Goal: Task Accomplishment & Management: Manage account settings

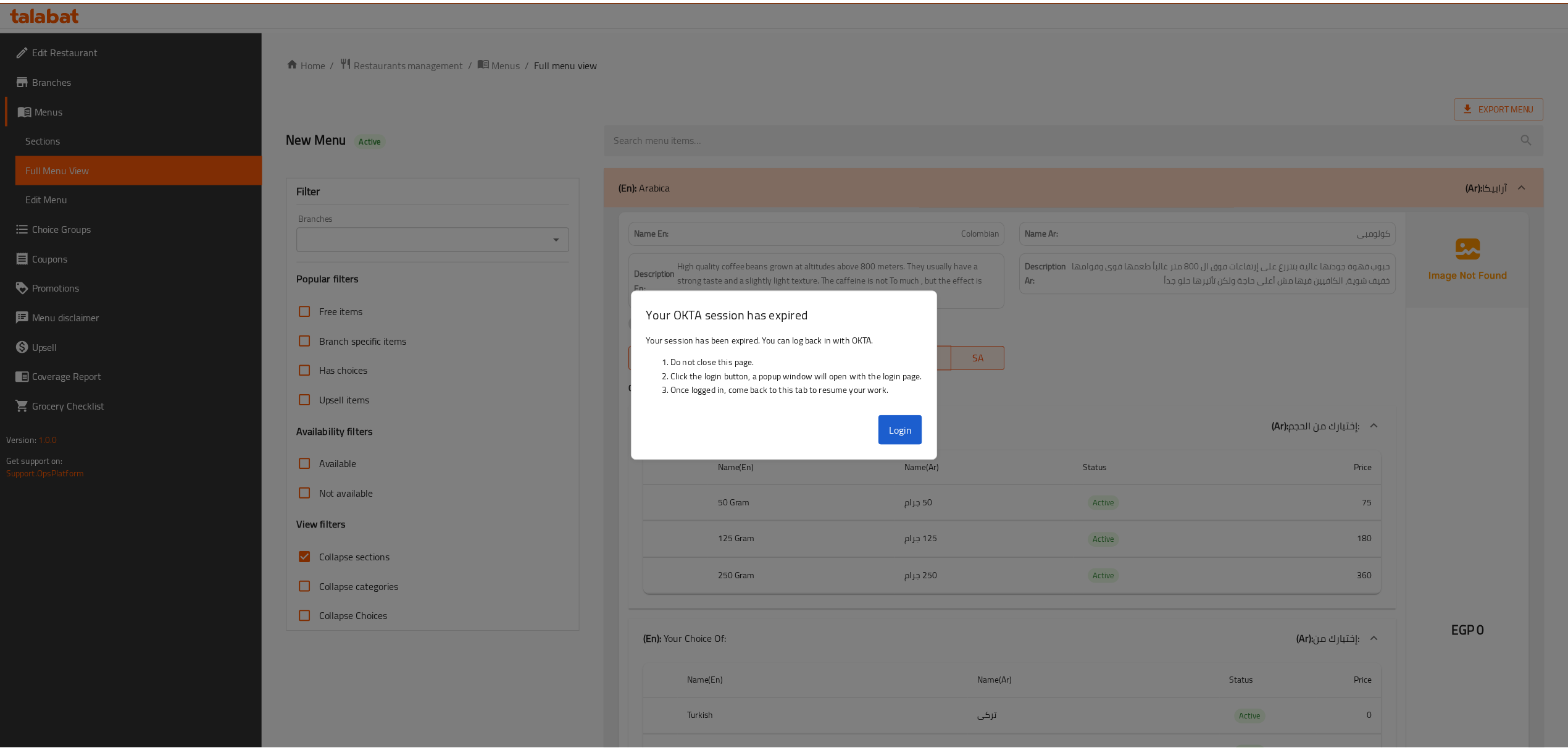
scroll to position [13563, 0]
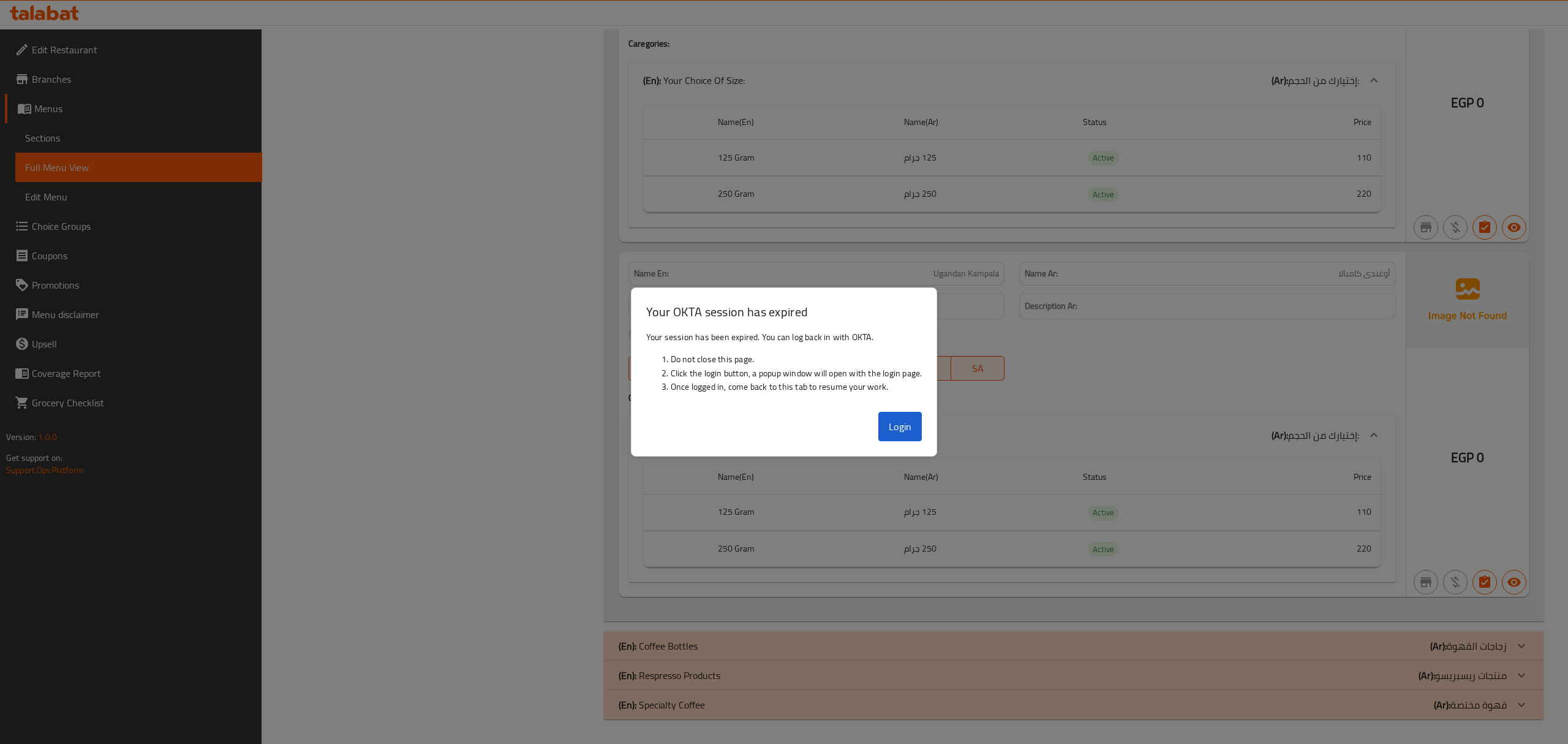
click at [899, 433] on button "Login" at bounding box center [900, 426] width 44 height 29
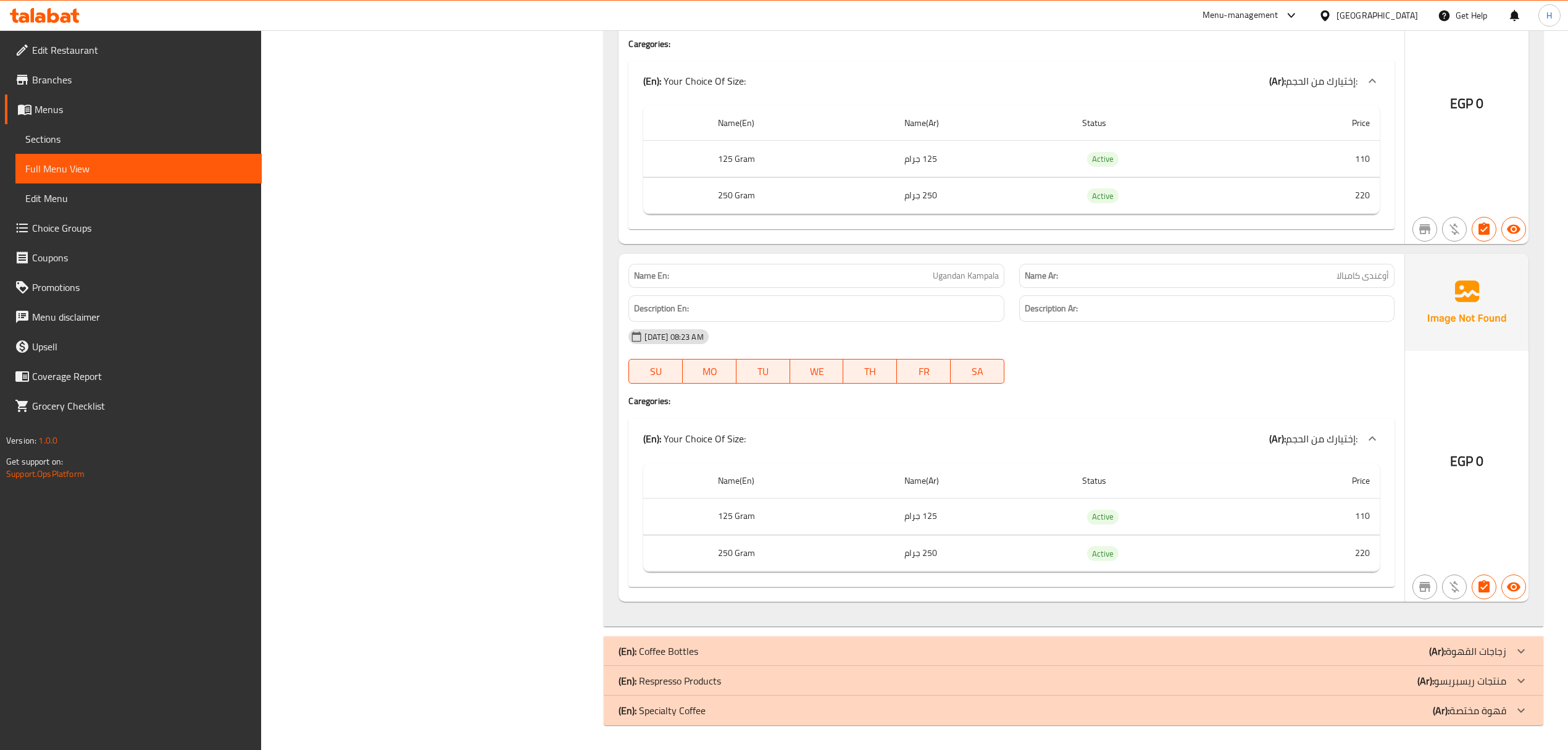
click at [1336, 8] on div at bounding box center [1327, 15] width 18 height 13
click at [1260, 367] on div "[GEOGRAPHIC_DATA]" at bounding box center [1284, 381] width 101 height 28
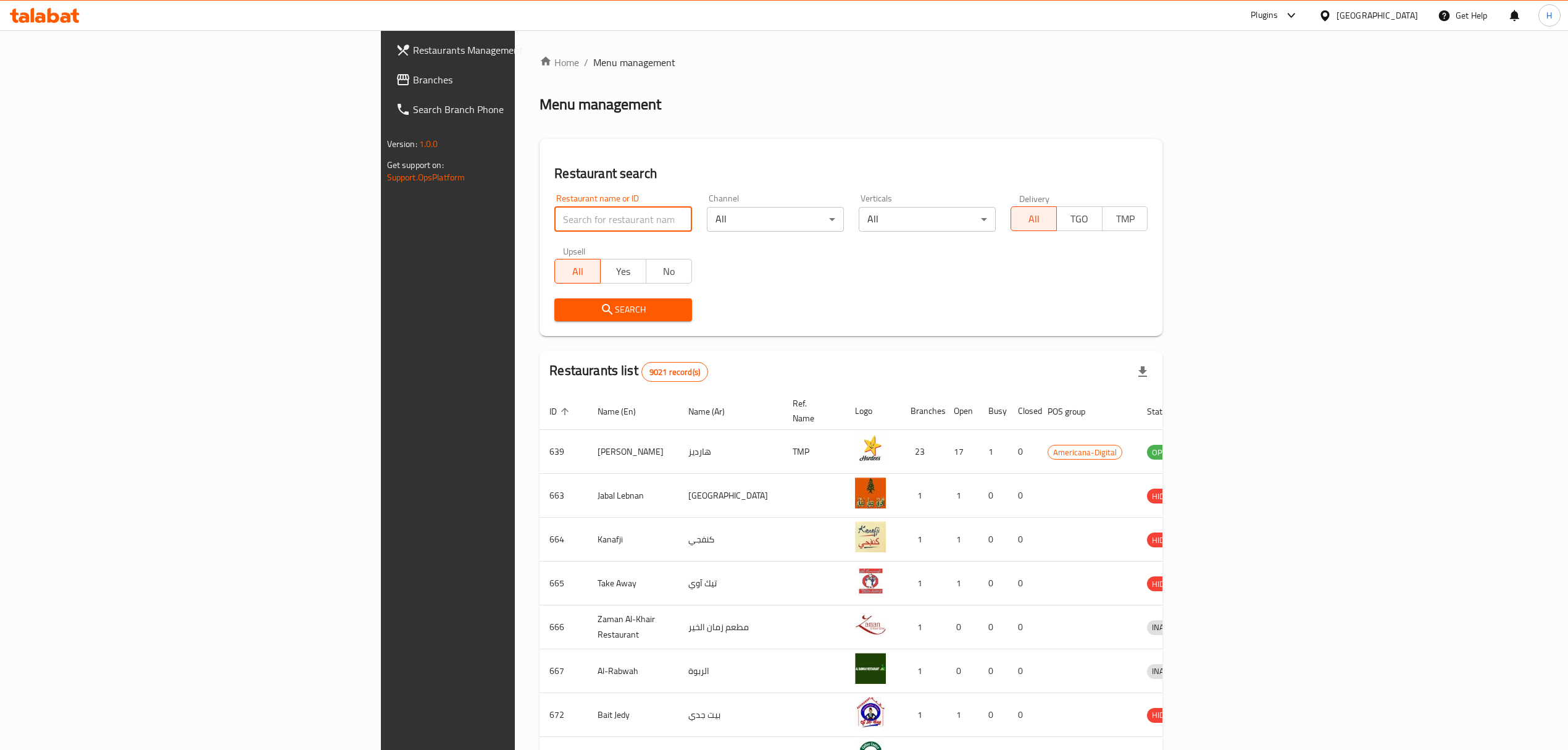
click at [554, 215] on input "search" at bounding box center [622, 219] width 137 height 25
paste input "lolowa Almoshreqa trading"
type input "lolowa Almoshreqa trading"
click at [564, 311] on span "Search" at bounding box center [622, 310] width 117 height 15
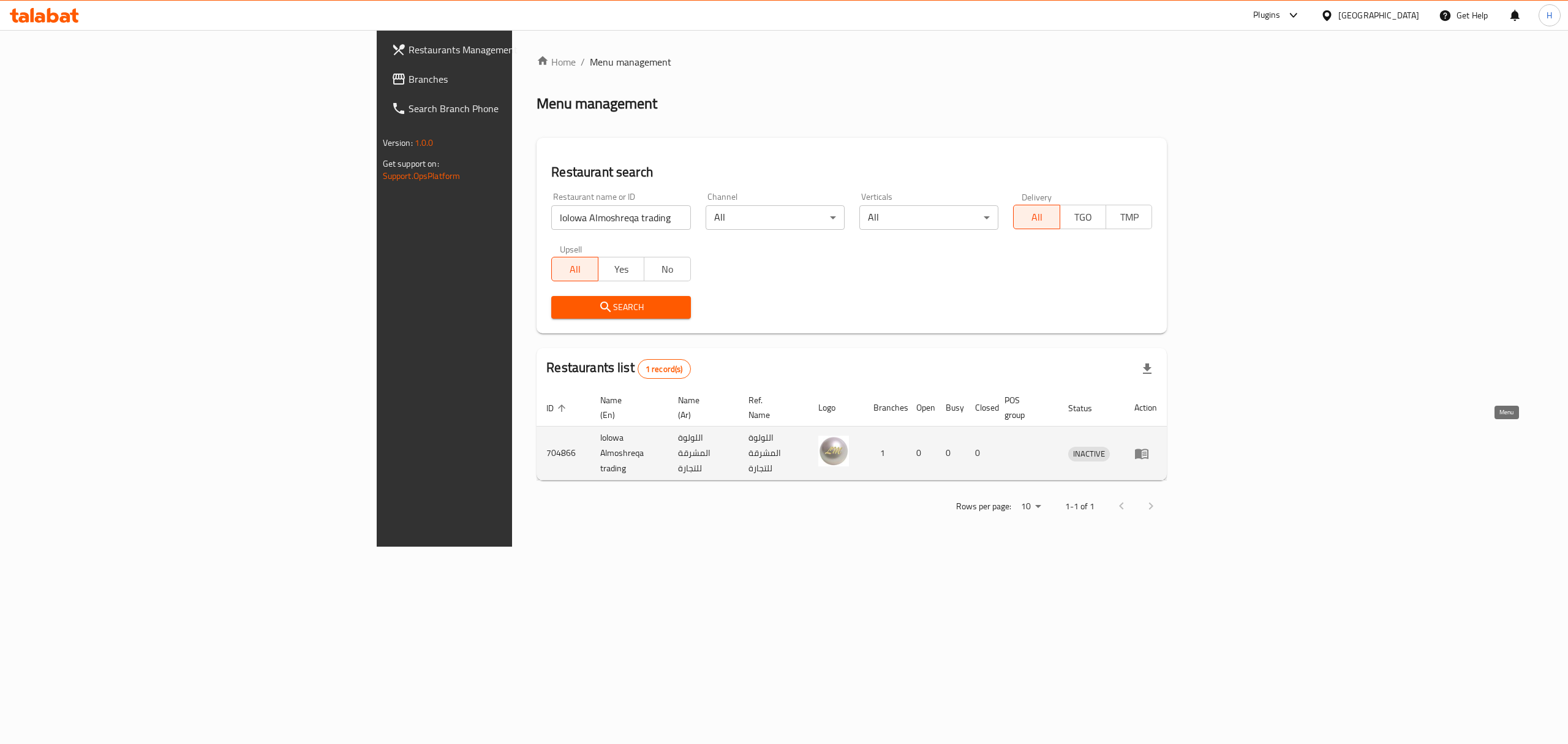
click at [1157, 446] on link "enhanced table" at bounding box center [1146, 453] width 22 height 15
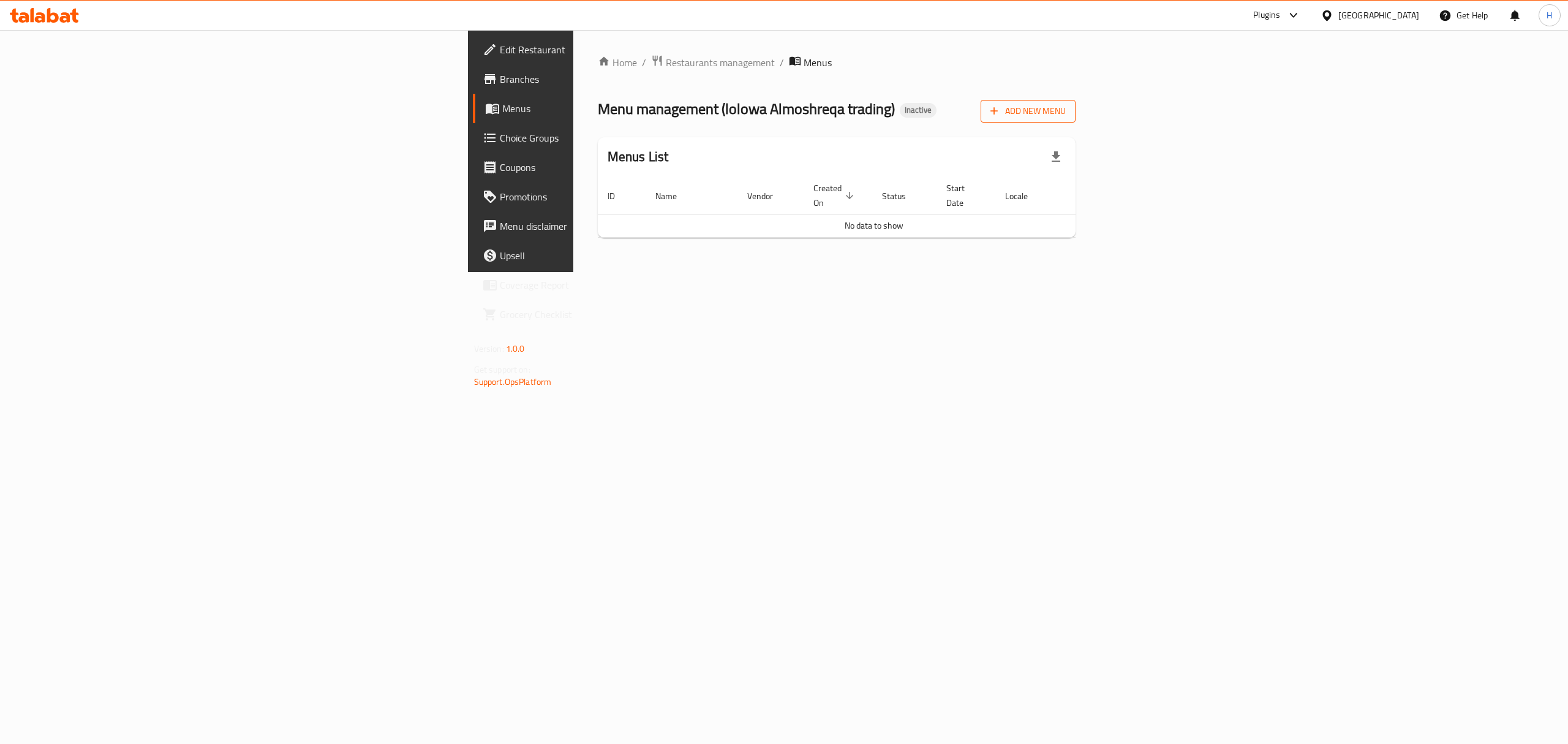
click at [1066, 114] on span "Add New Menu" at bounding box center [1028, 111] width 75 height 15
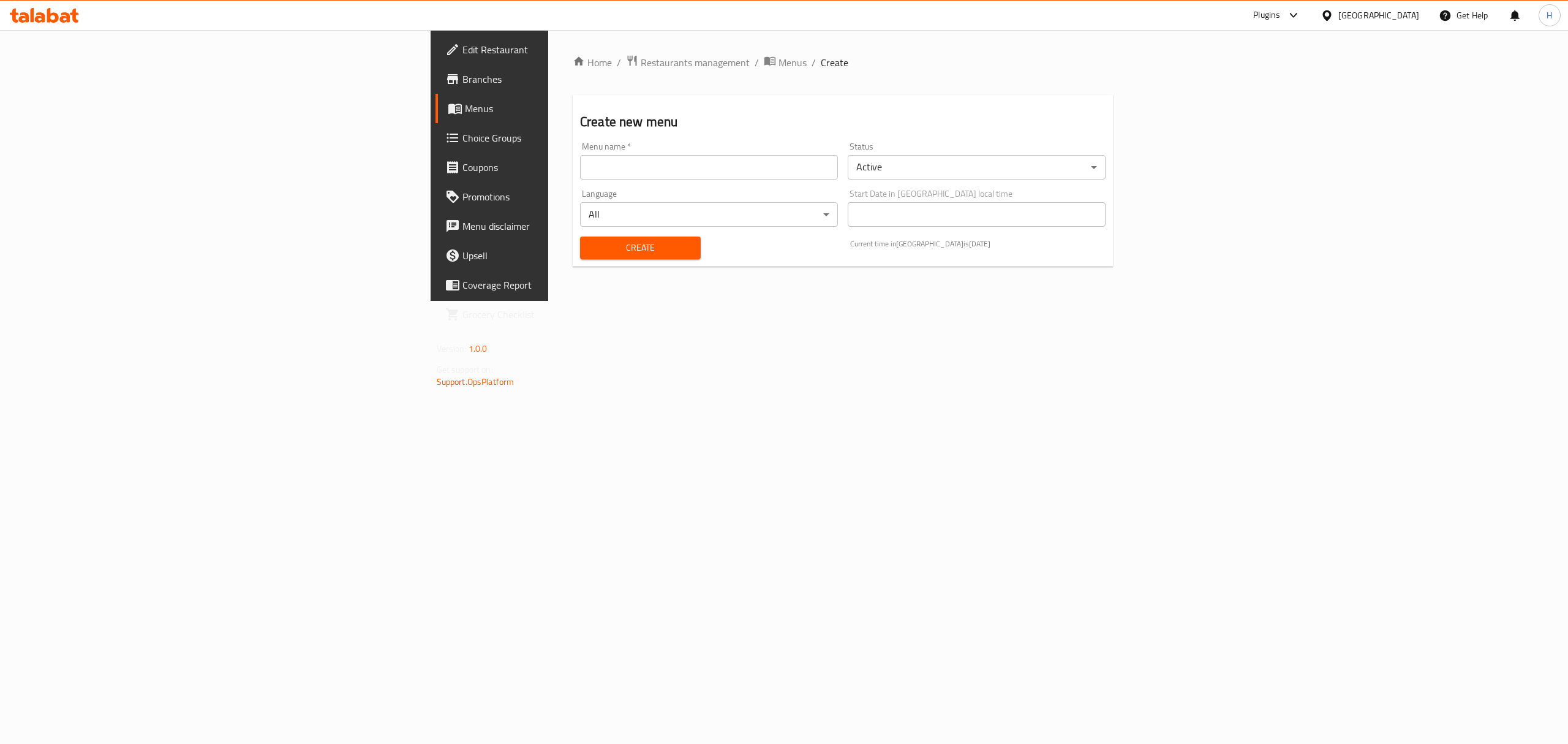
click at [600, 165] on input "text" at bounding box center [709, 167] width 258 height 24
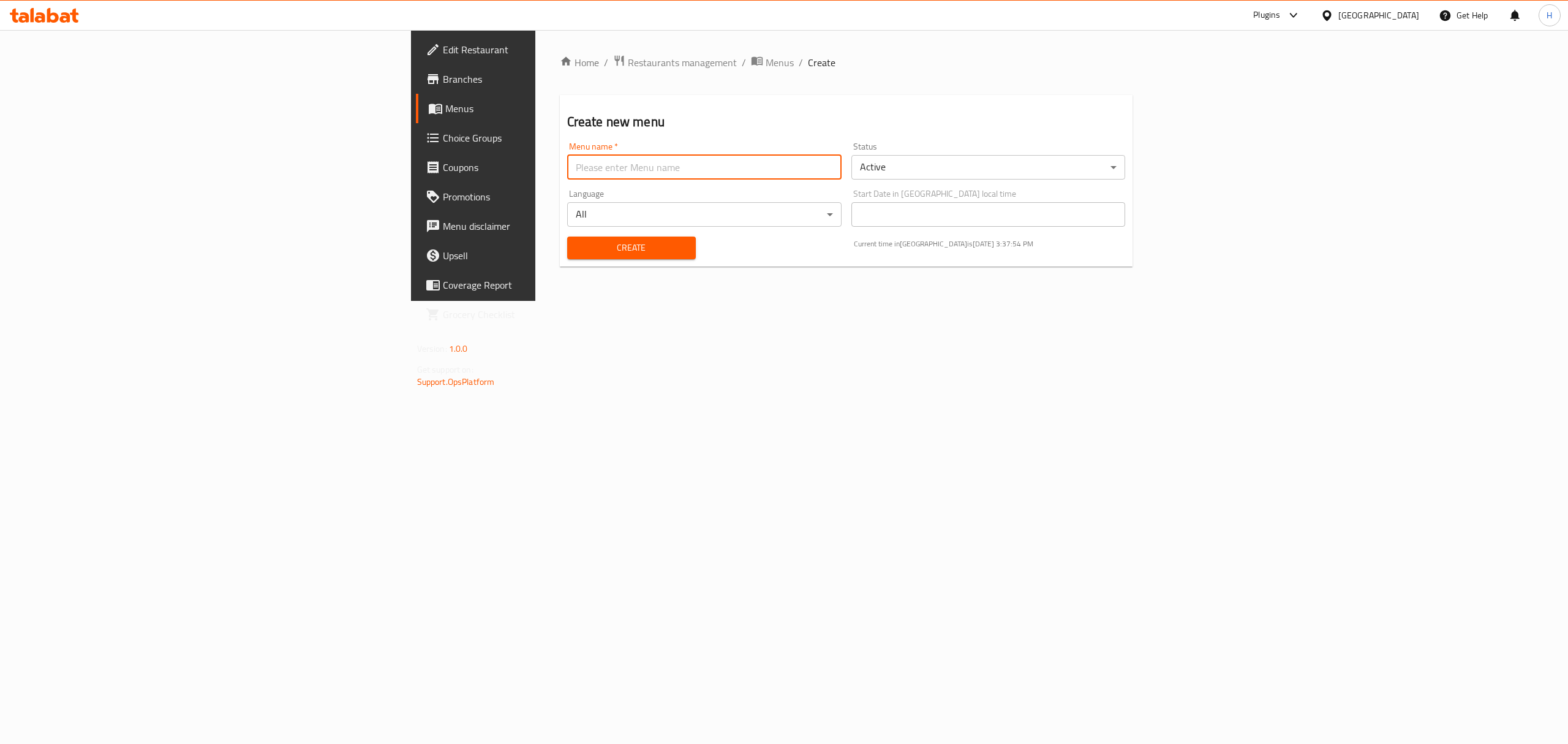
type input "New Menu"
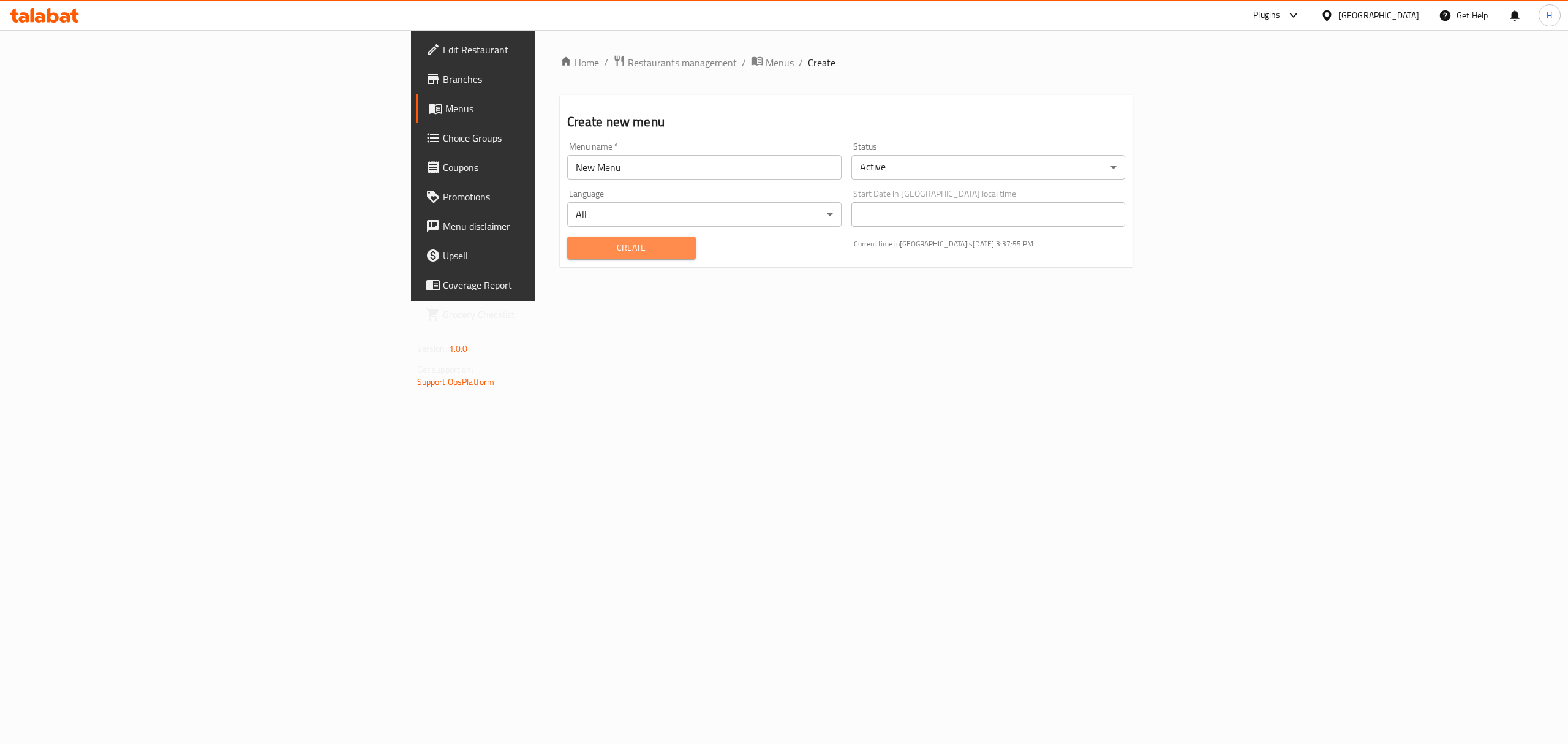
drag, startPoint x: 430, startPoint y: 255, endPoint x: 413, endPoint y: 258, distance: 17.3
click at [567, 258] on button "Create" at bounding box center [632, 248] width 128 height 22
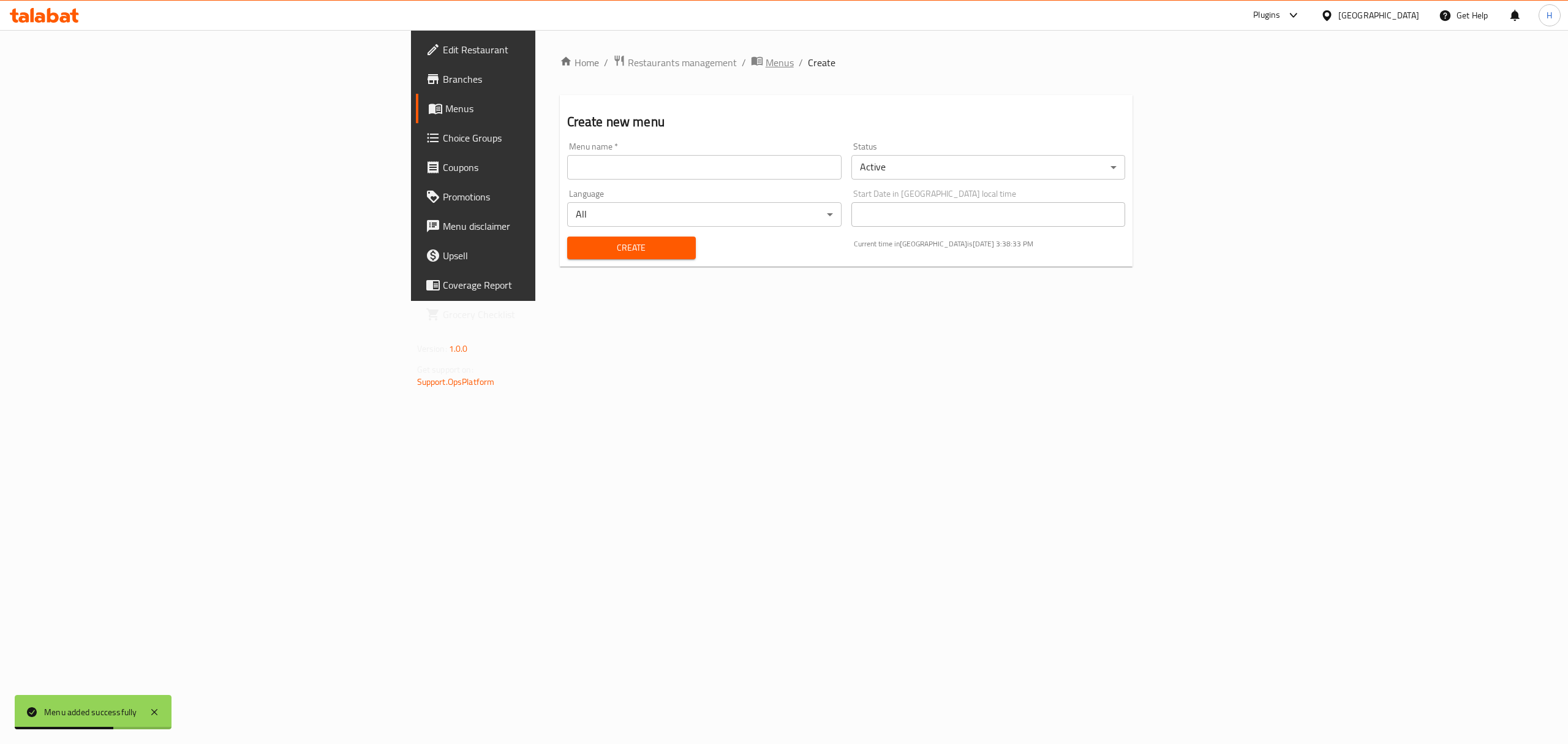
click at [766, 58] on span "Menus" at bounding box center [779, 62] width 28 height 15
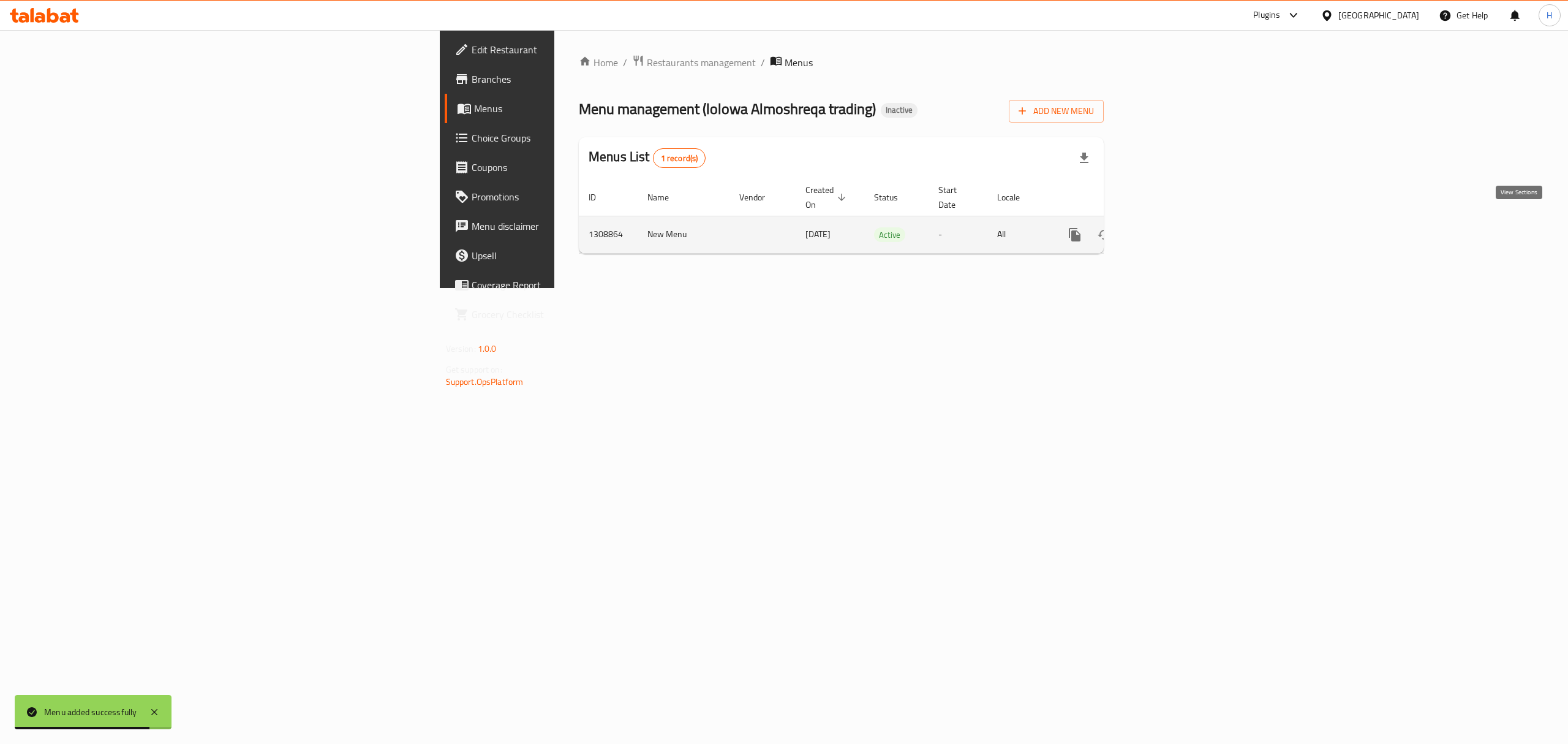
click at [1170, 228] on icon "enhanced table" at bounding box center [1163, 235] width 15 height 15
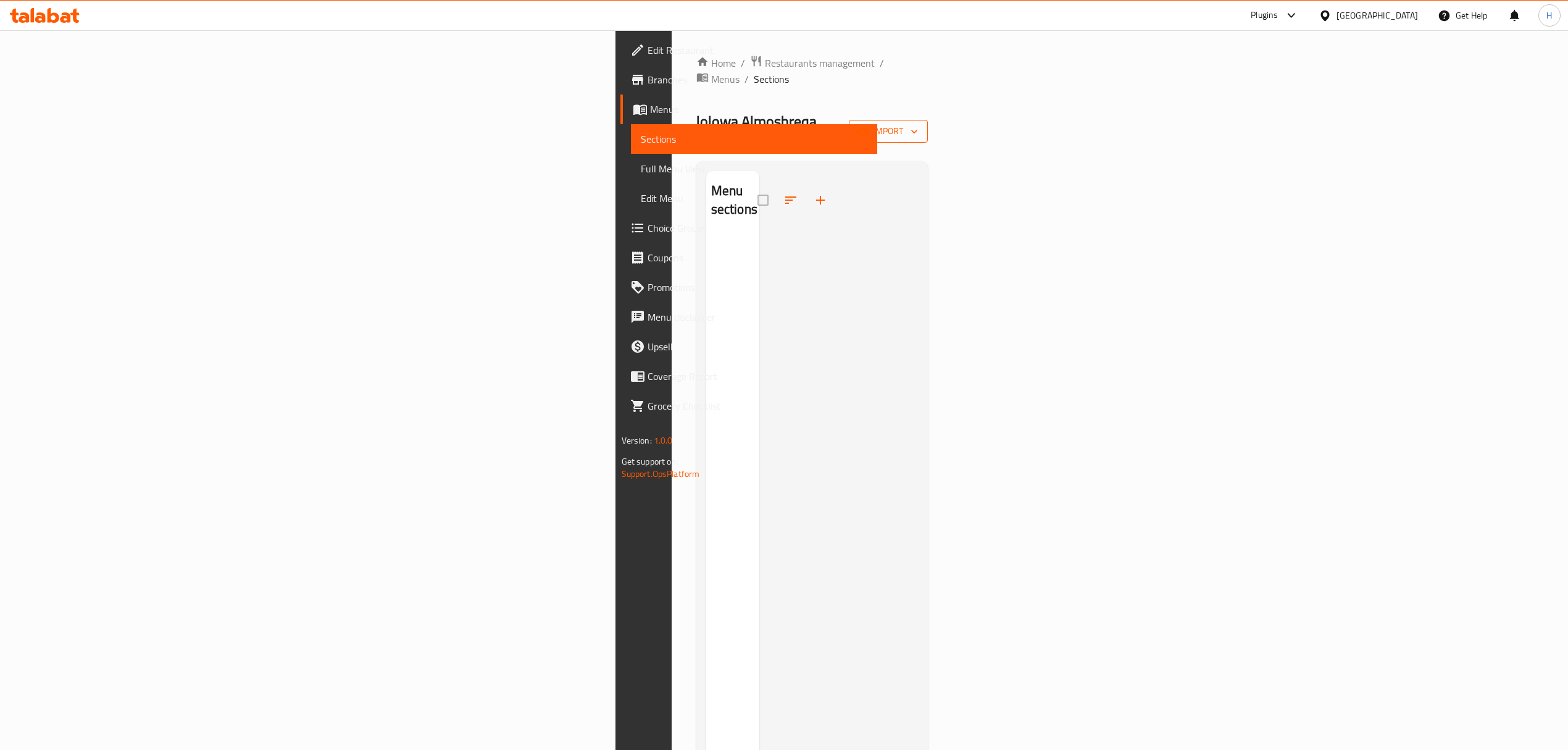
click at [918, 124] on span "import" at bounding box center [888, 132] width 59 height 15
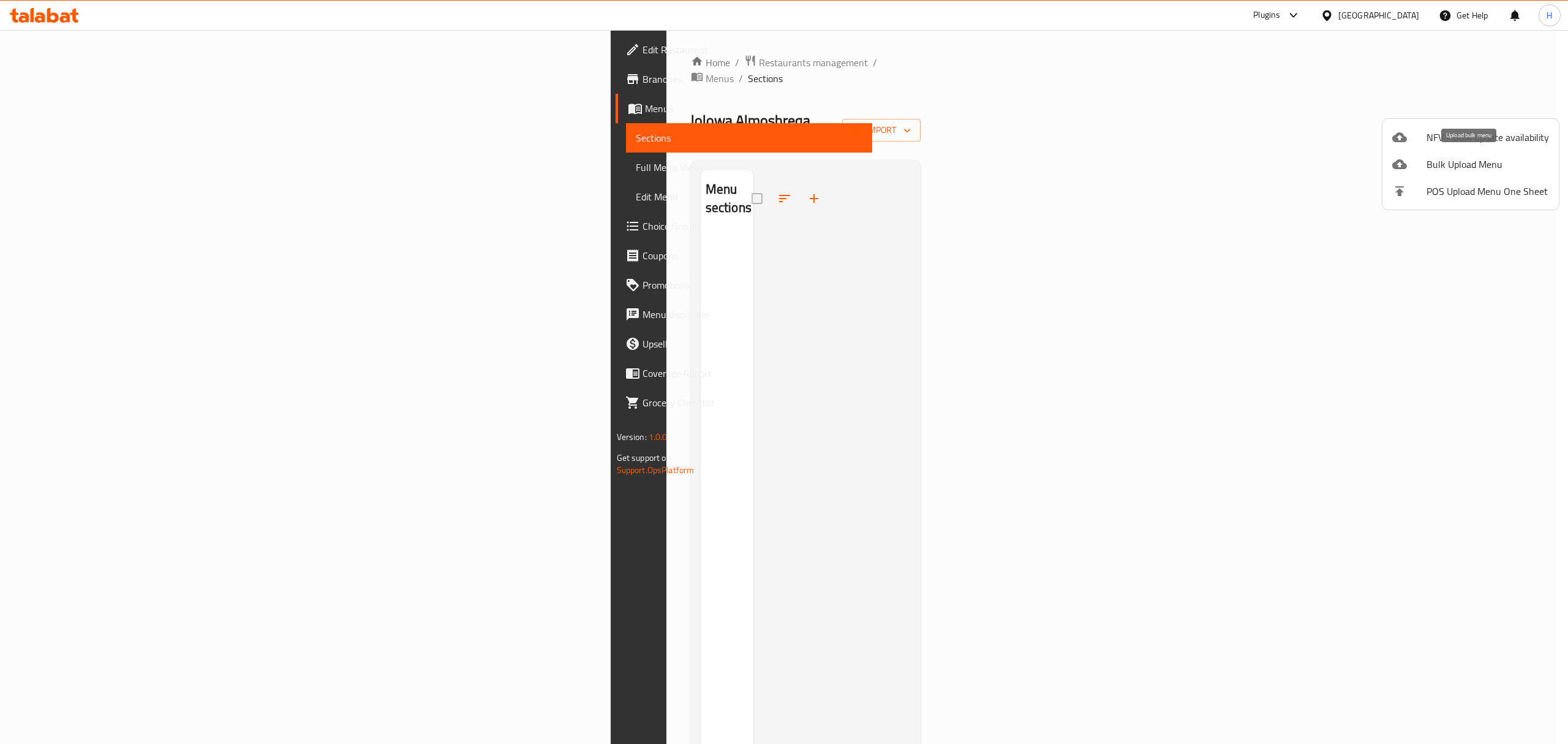
click at [1461, 161] on span "Bulk Upload Menu" at bounding box center [1488, 164] width 123 height 15
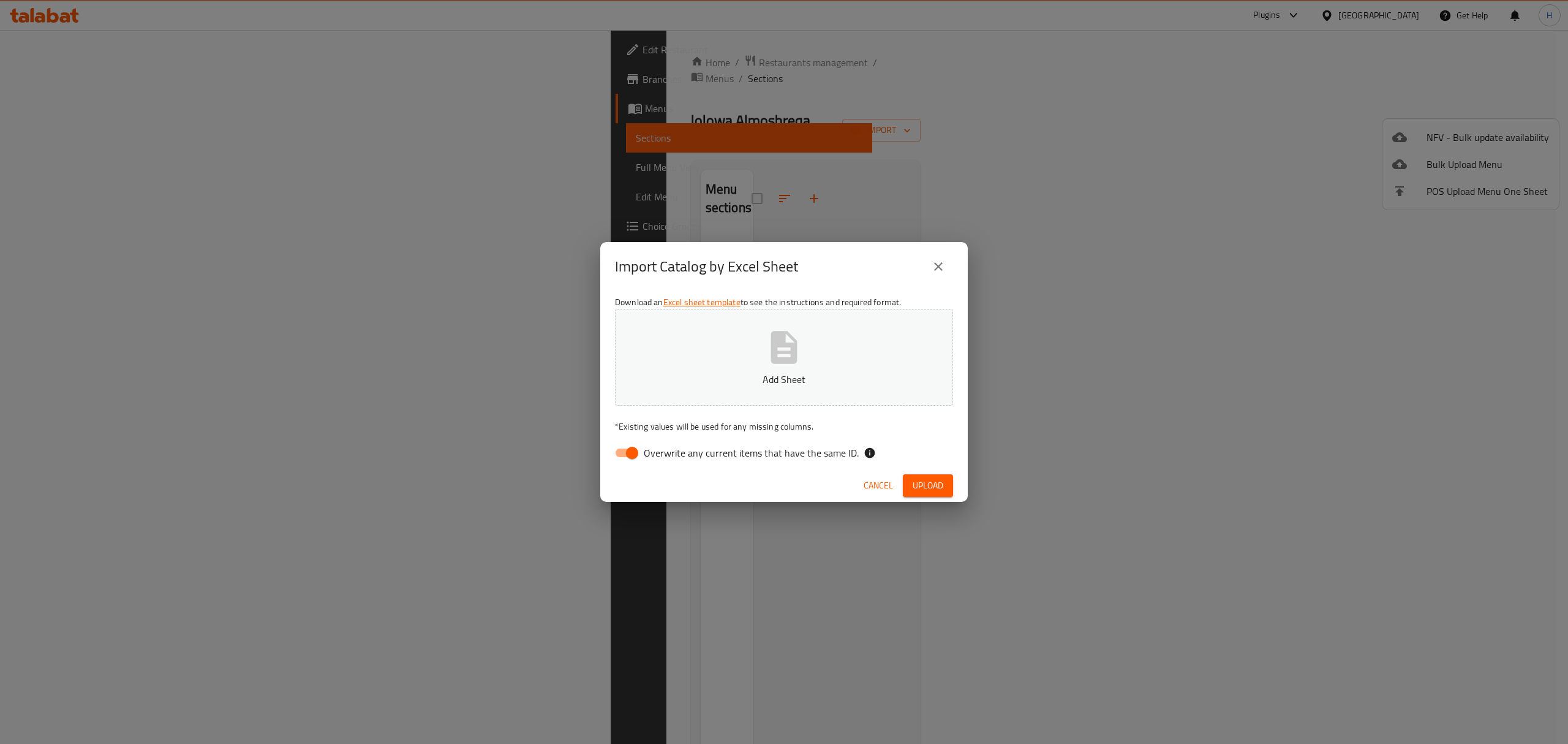
click at [625, 459] on input "Overwrite any current items that have the same ID." at bounding box center [632, 452] width 70 height 23
checkbox input "false"
click at [754, 359] on button "Add Sheet" at bounding box center [784, 357] width 338 height 97
click at [925, 490] on span "Upload" at bounding box center [928, 486] width 31 height 15
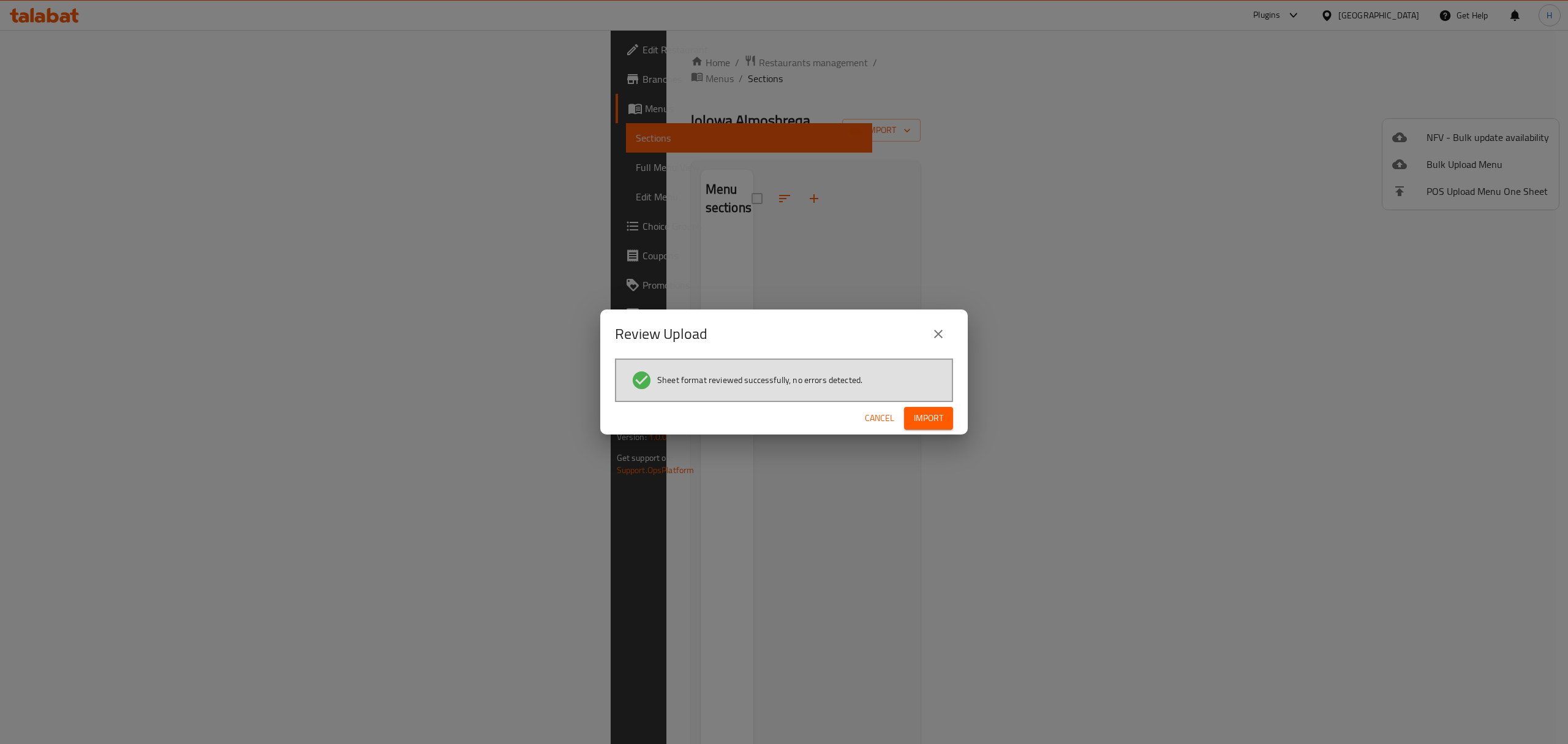
click at [927, 418] on span "Import" at bounding box center [929, 418] width 29 height 15
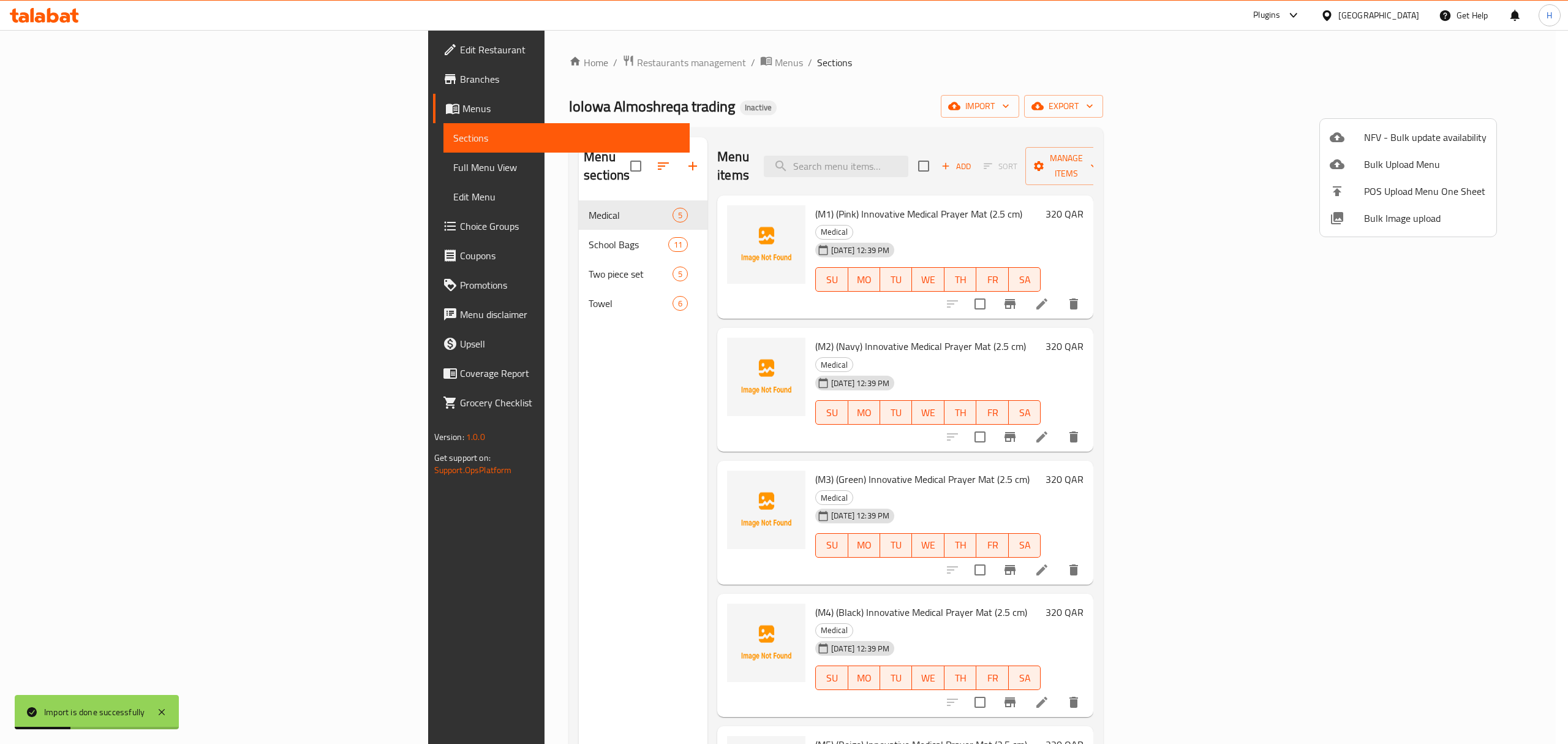
click at [1428, 109] on div at bounding box center [784, 372] width 1568 height 744
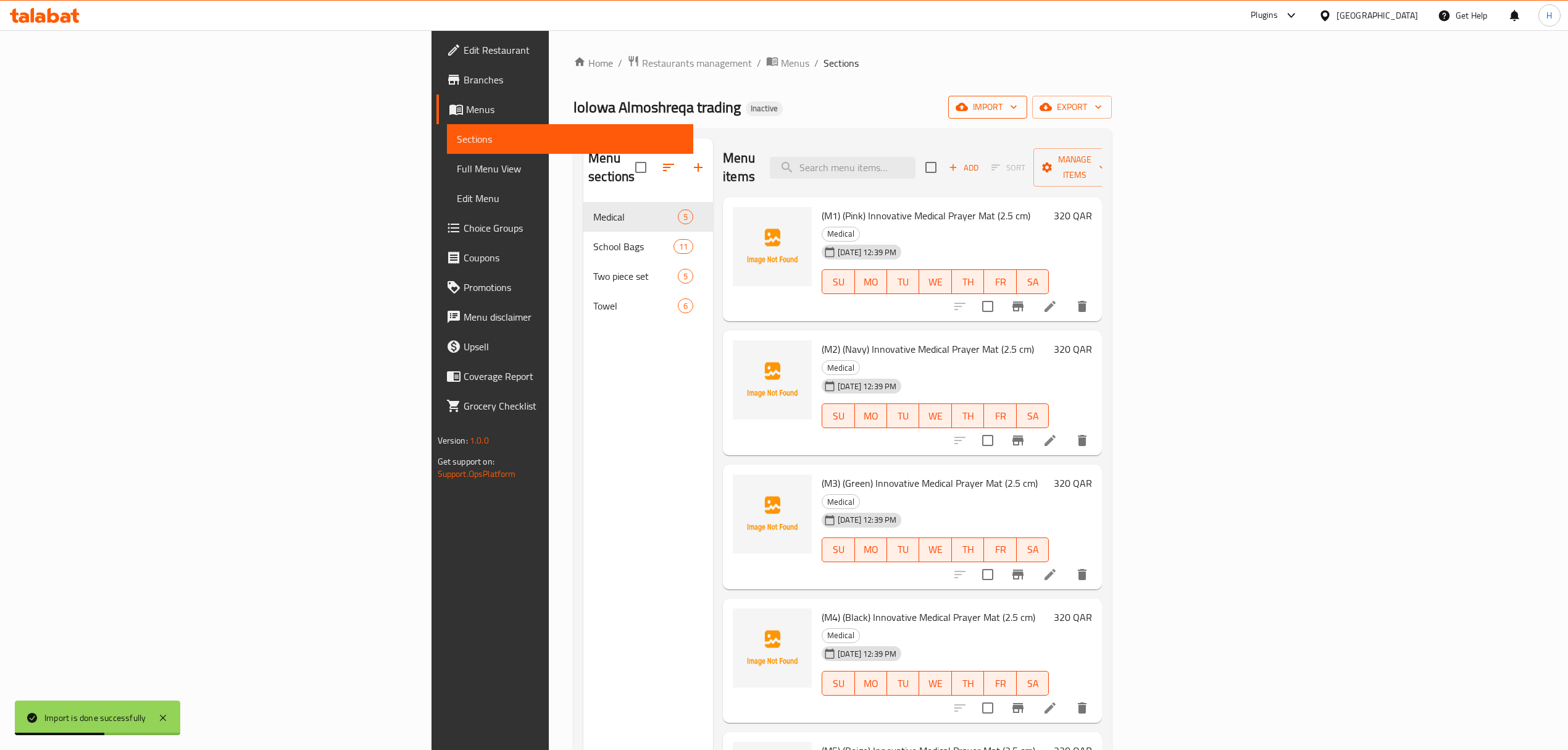
click at [1017, 108] on span "import" at bounding box center [987, 107] width 59 height 15
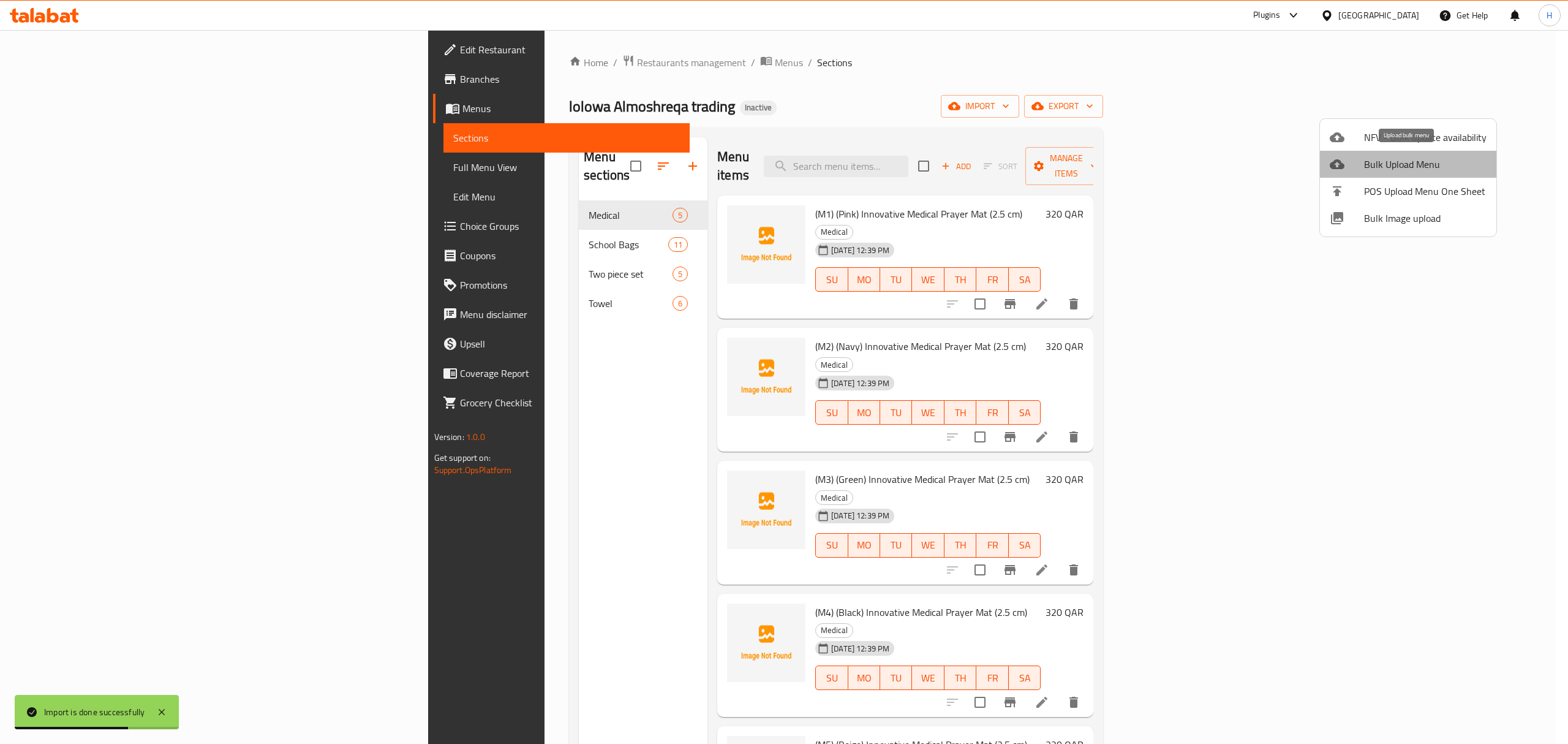
click at [1440, 159] on span "Bulk Upload Menu" at bounding box center [1426, 164] width 123 height 15
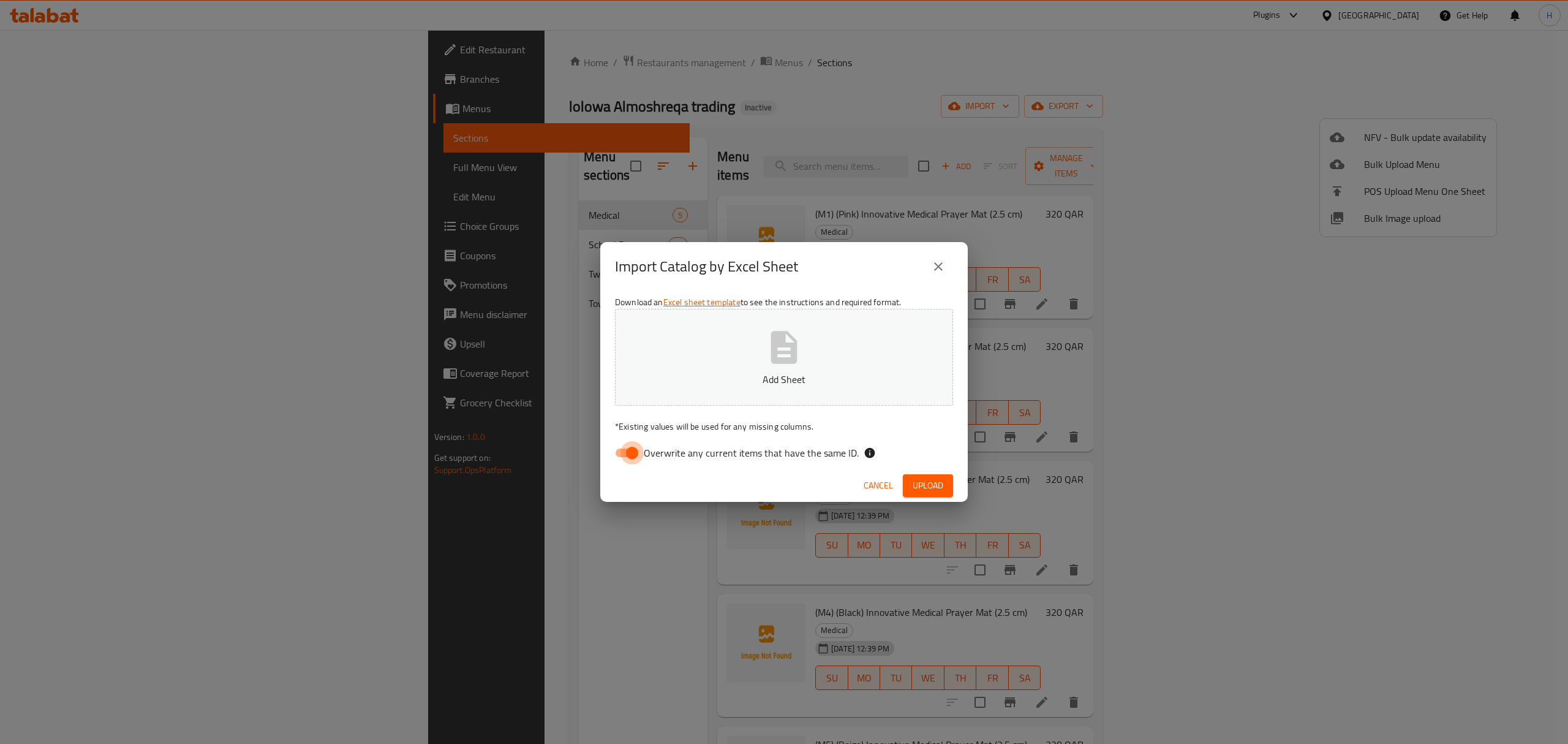
click at [625, 452] on input "Overwrite any current items that have the same ID." at bounding box center [632, 452] width 70 height 23
checkbox input "false"
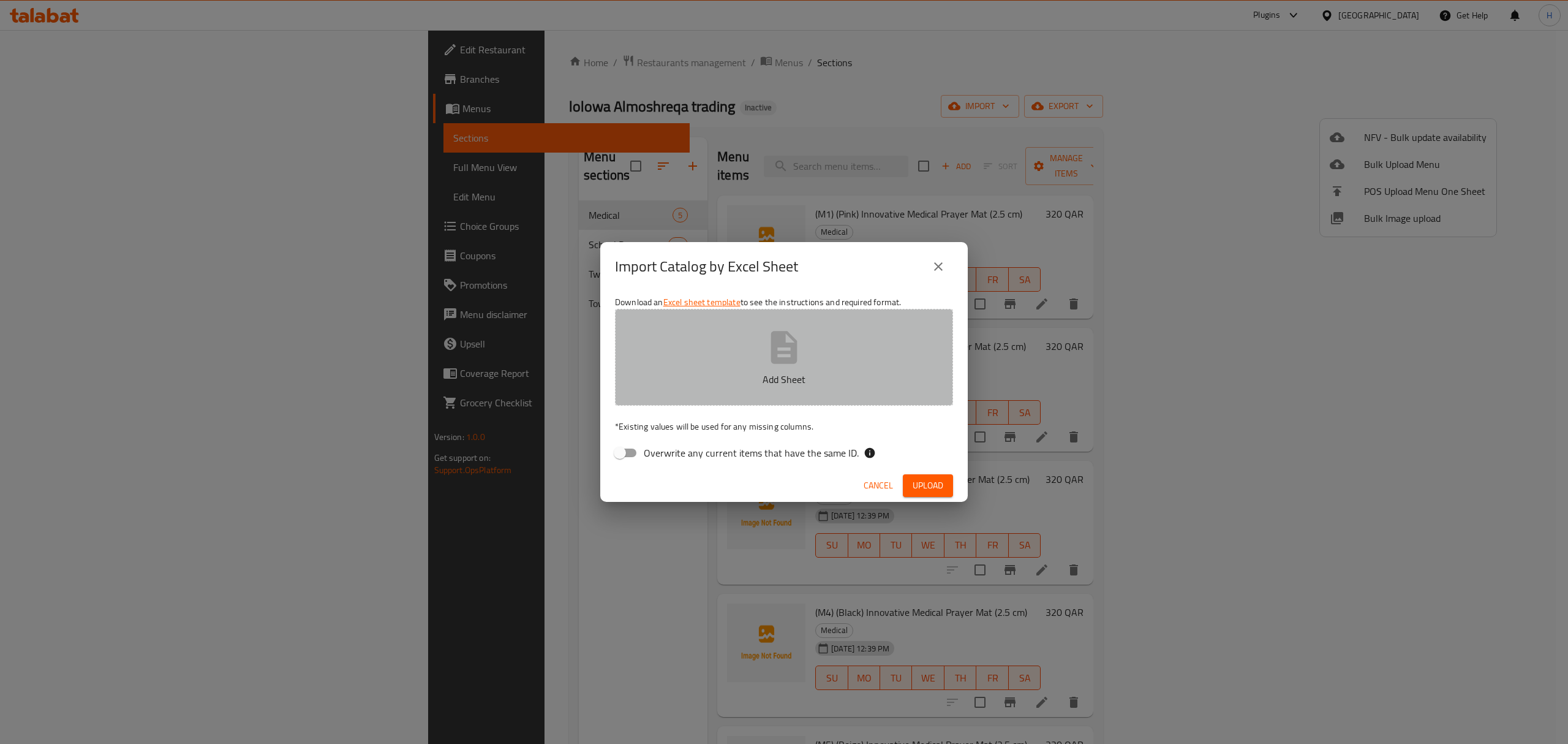
click at [767, 378] on p "Add Sheet" at bounding box center [784, 379] width 300 height 15
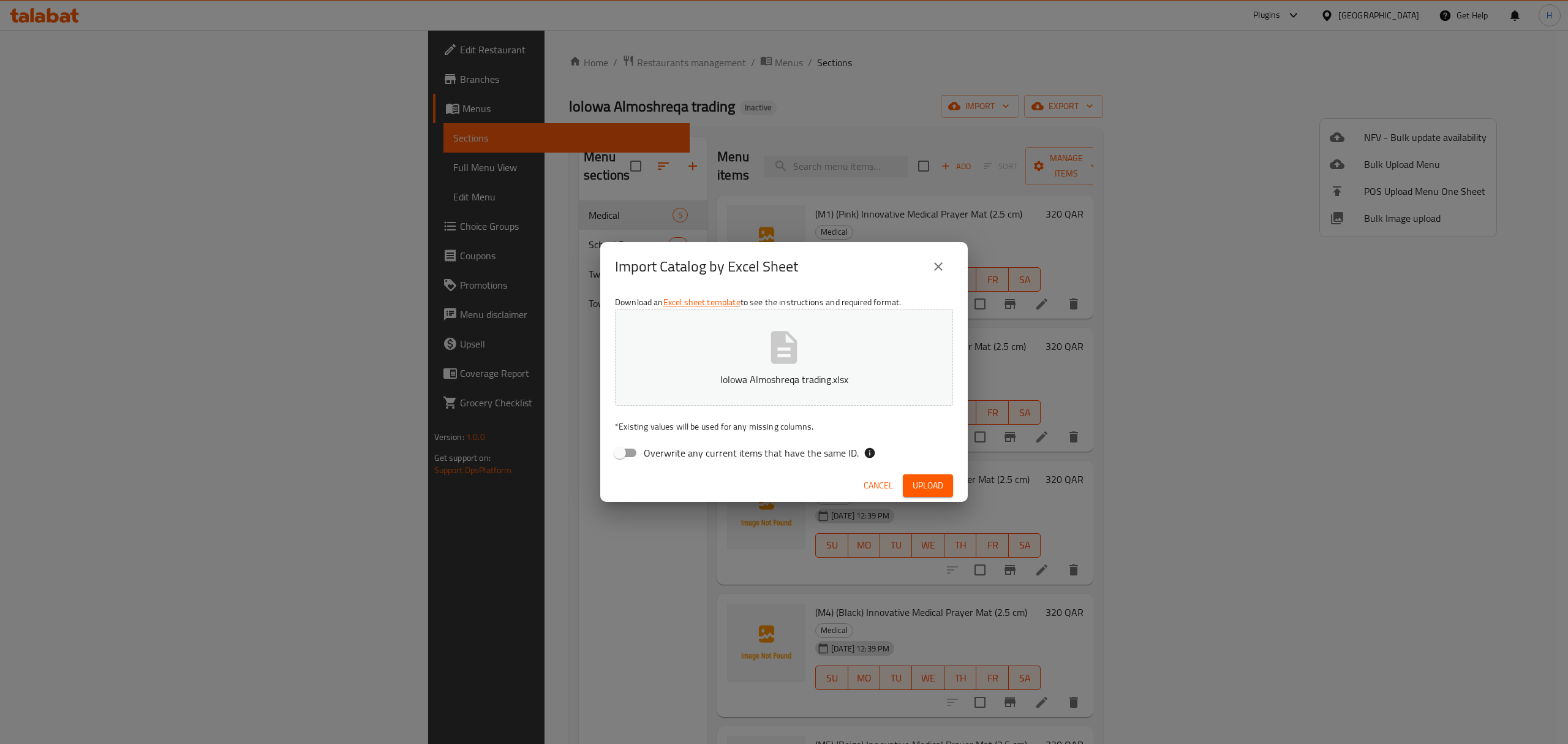
drag, startPoint x: 946, startPoint y: 488, endPoint x: 939, endPoint y: 486, distance: 7.3
click at [939, 486] on button "Upload" at bounding box center [928, 485] width 50 height 22
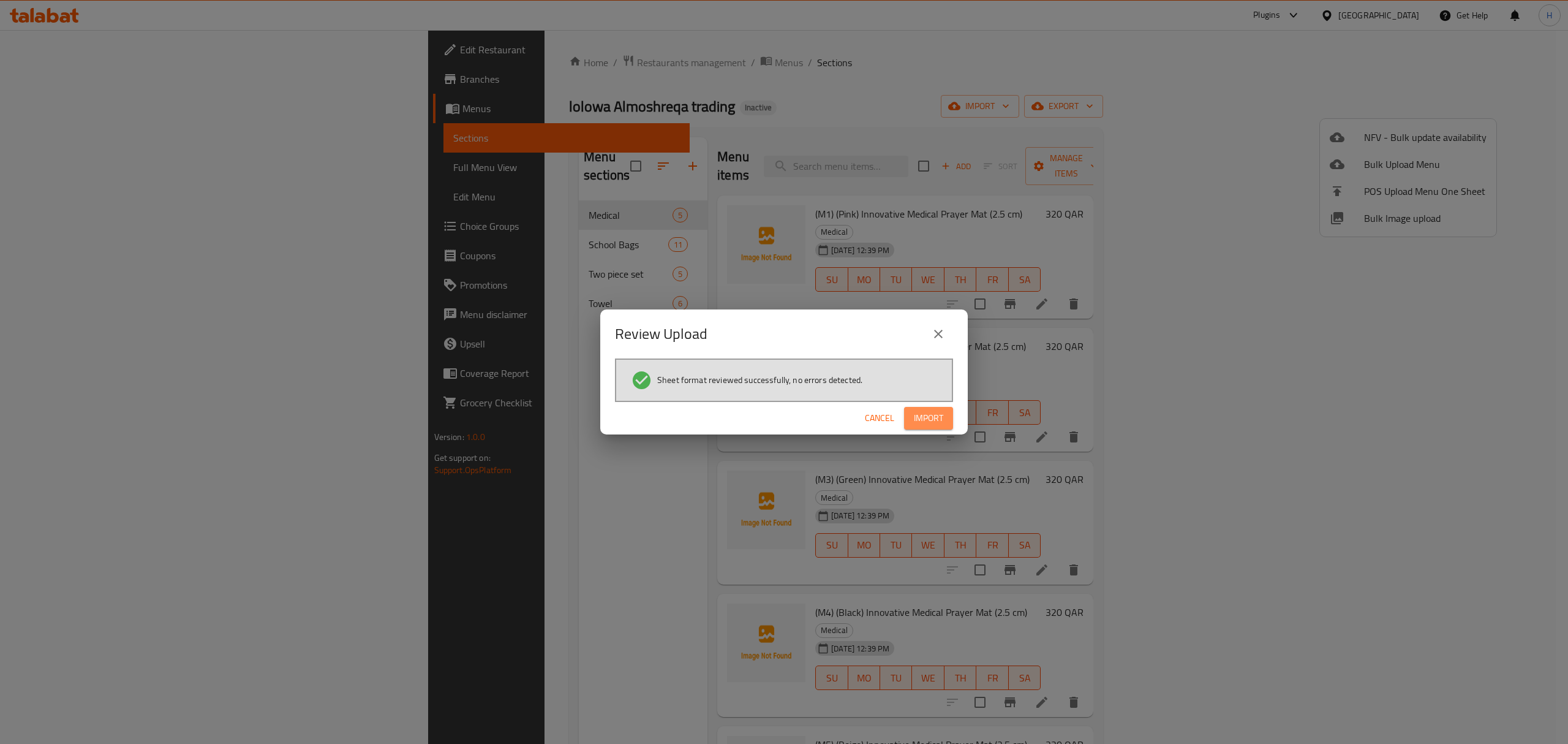
click at [936, 412] on span "Import" at bounding box center [929, 418] width 29 height 15
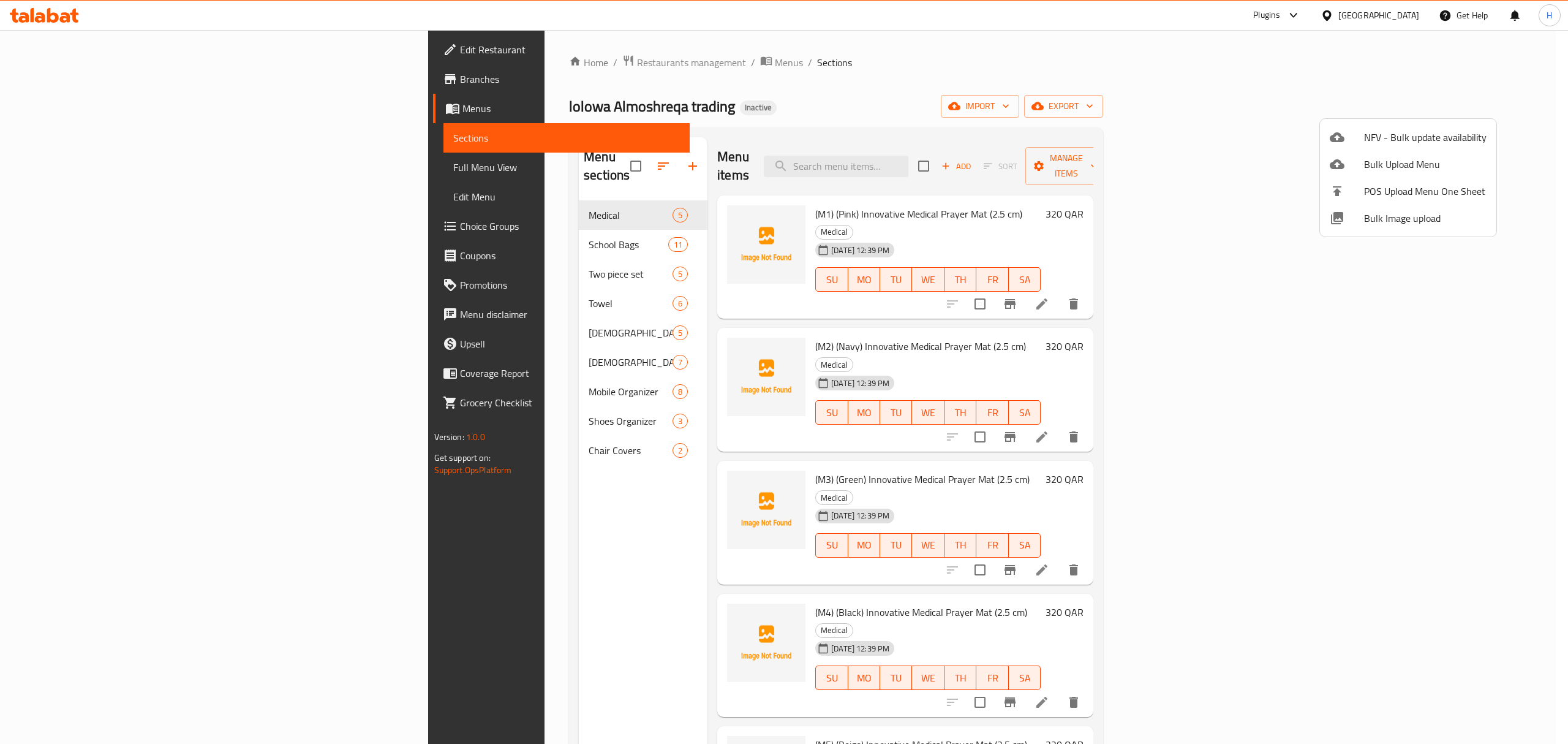
click at [117, 163] on div at bounding box center [784, 372] width 1568 height 744
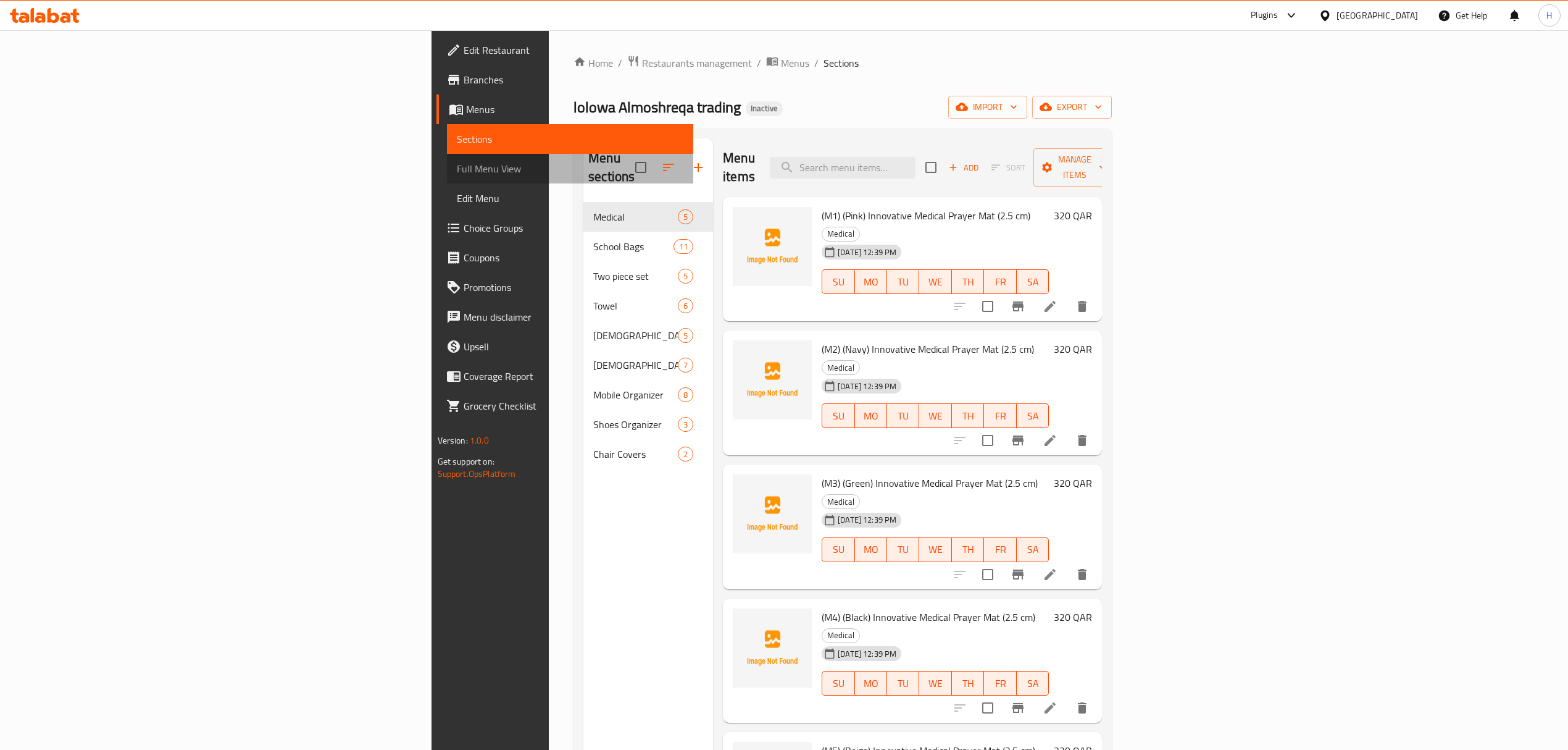
click at [457, 172] on span "Full Menu View" at bounding box center [570, 168] width 226 height 15
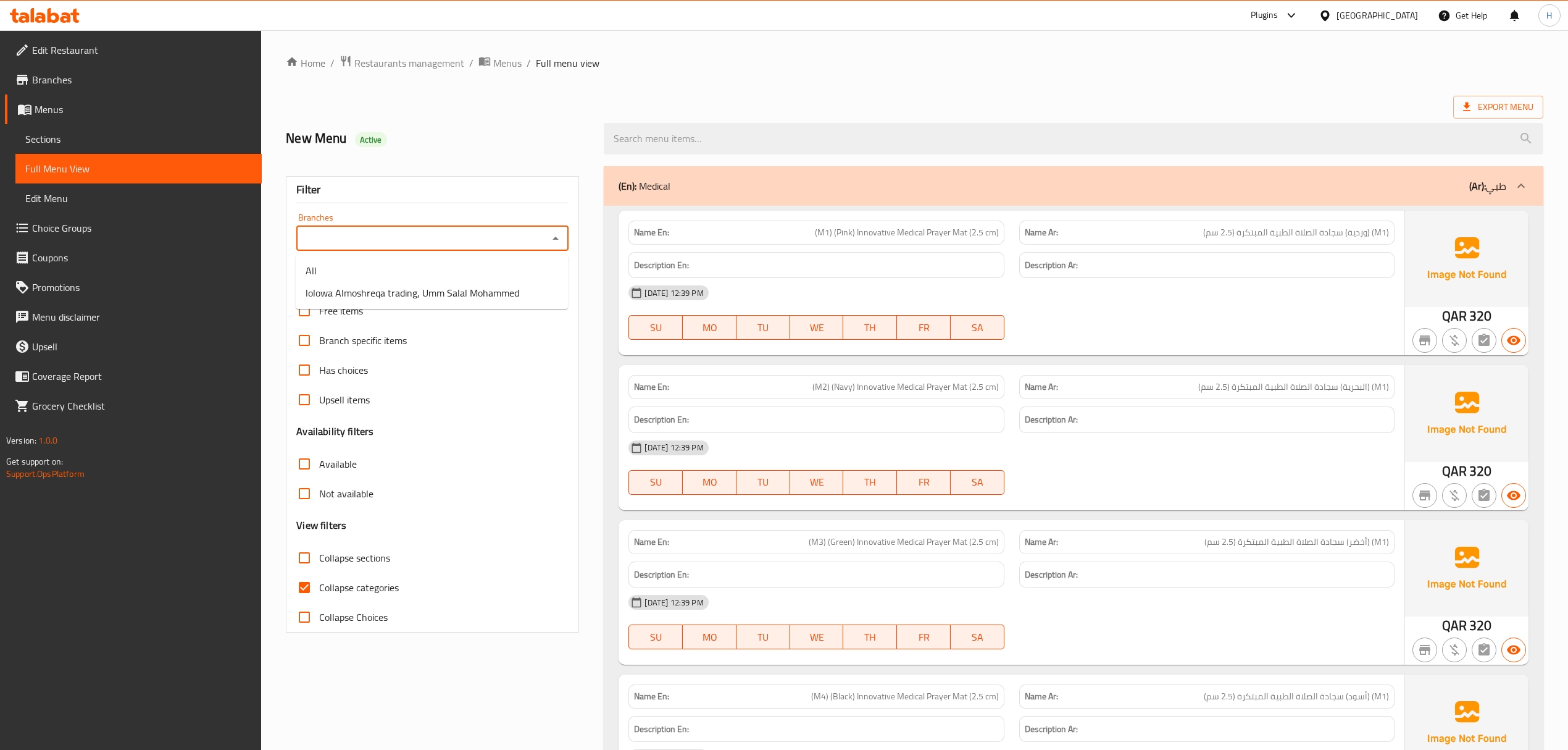
click at [394, 237] on input "Branches" at bounding box center [423, 239] width 245 height 18
click at [400, 297] on span "lolowa Almoshreqa trading, Umm Salal Mohammed" at bounding box center [413, 293] width 214 height 15
type input "lolowa Almoshreqa trading, Umm Salal Mohammed"
click at [89, 134] on span "Sections" at bounding box center [139, 139] width 226 height 15
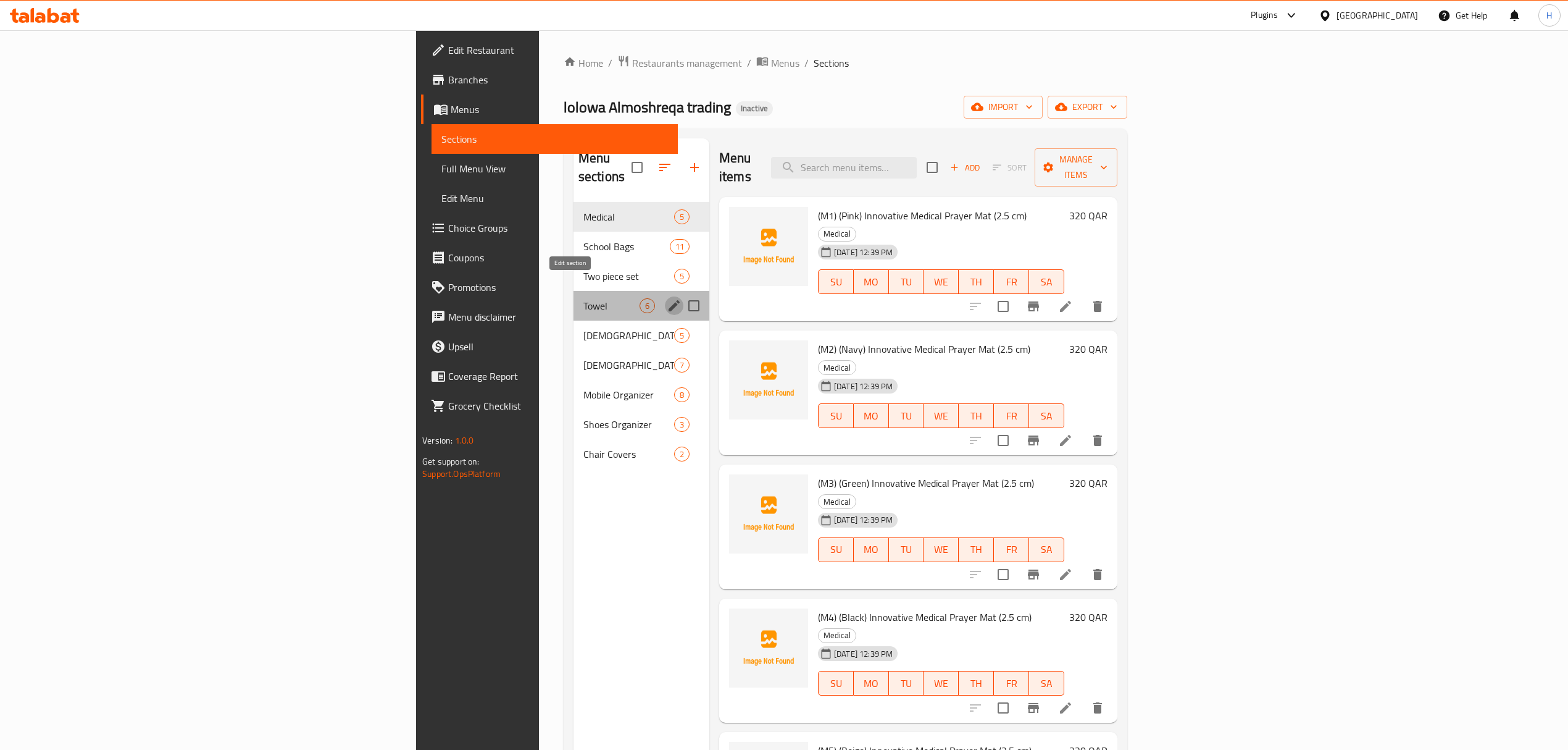
click at [669, 300] on icon "edit" at bounding box center [674, 306] width 11 height 11
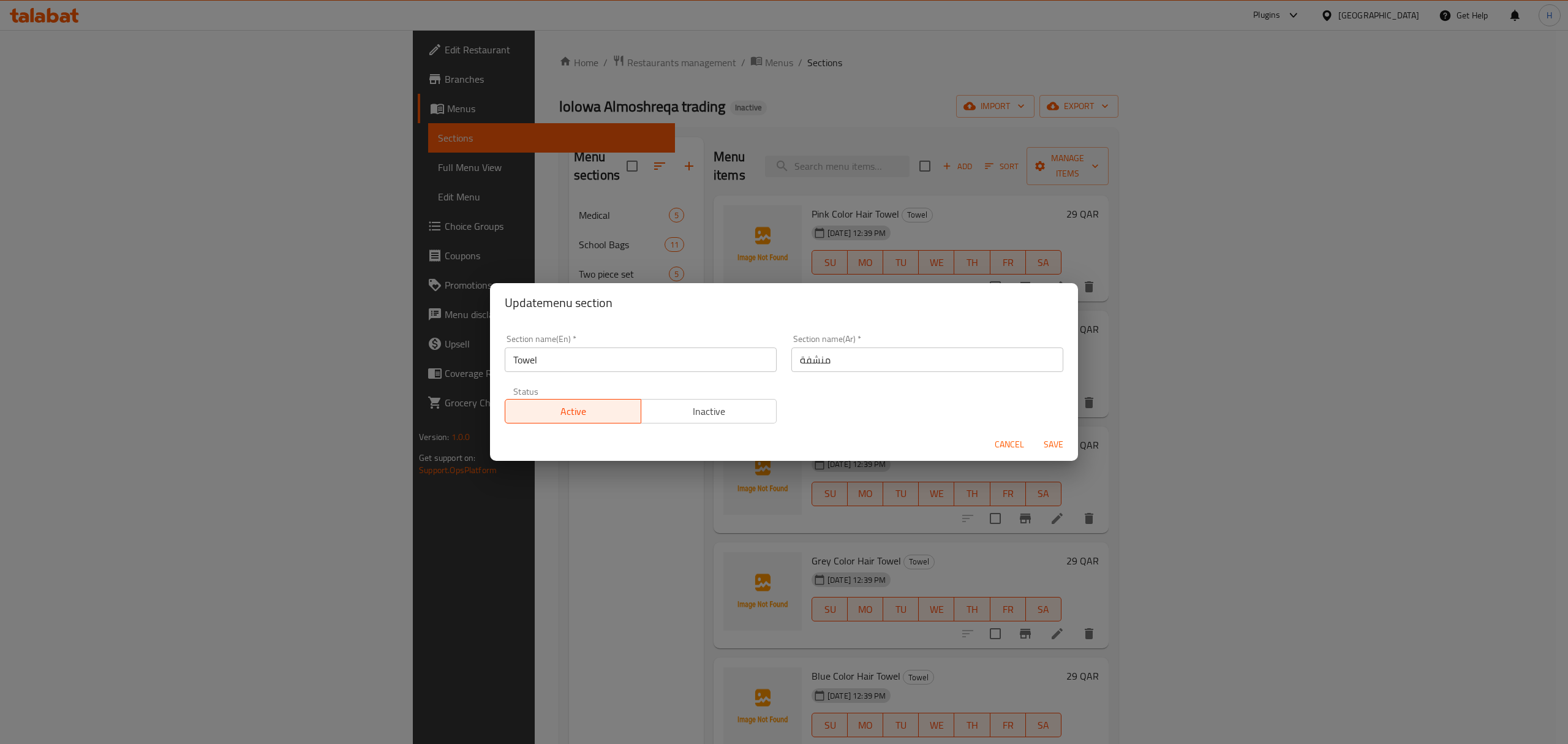
click at [685, 360] on input "Towel" at bounding box center [641, 359] width 272 height 24
click at [685, 359] on input "Towel" at bounding box center [641, 359] width 272 height 24
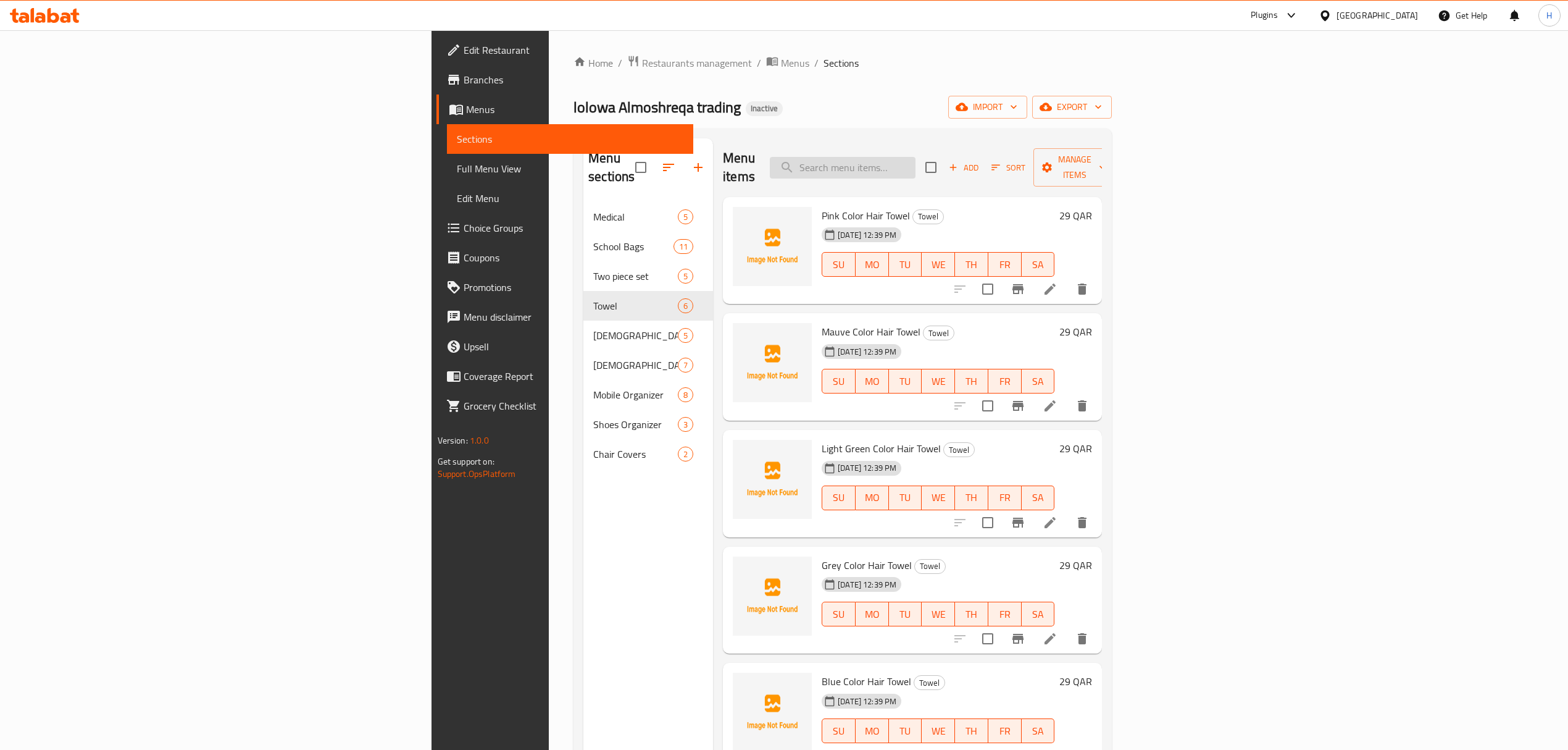
click at [915, 161] on input "search" at bounding box center [842, 167] width 146 height 22
paste input "Elegant Embroidered Prayer Garment"
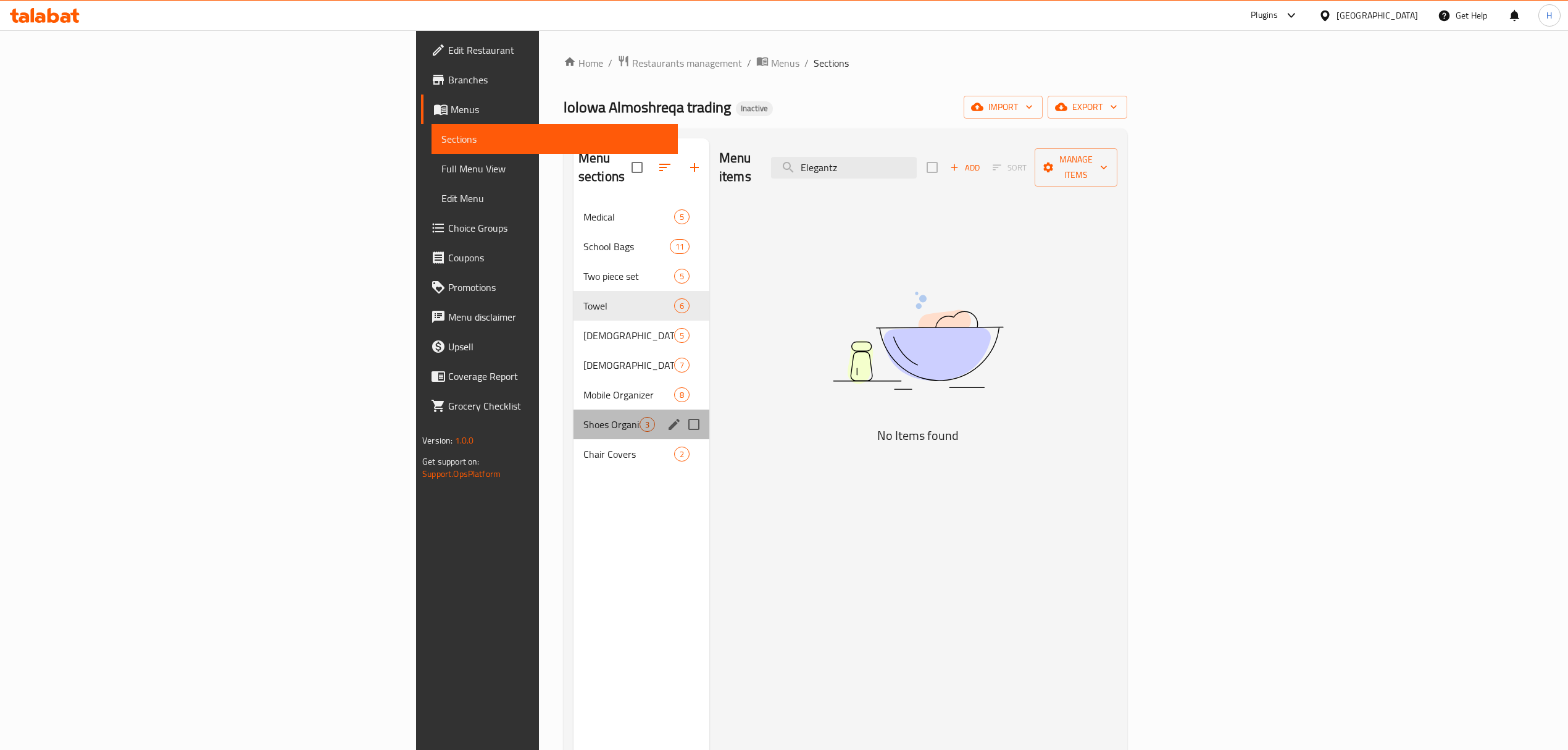
click at [573, 409] on div "Shoes Organizer 3" at bounding box center [641, 424] width 136 height 30
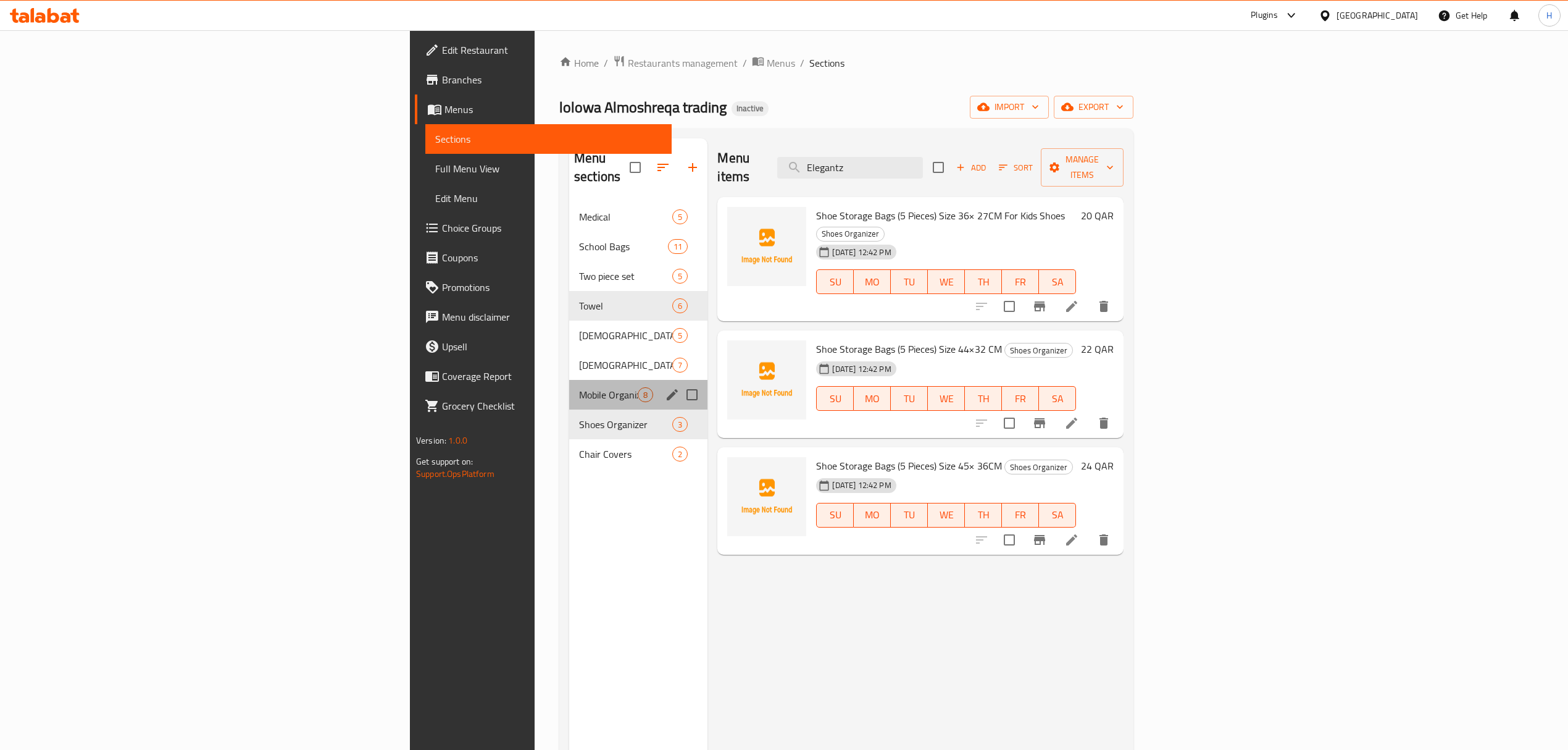
click at [569, 380] on div "Mobile Organizer 8" at bounding box center [638, 395] width 139 height 30
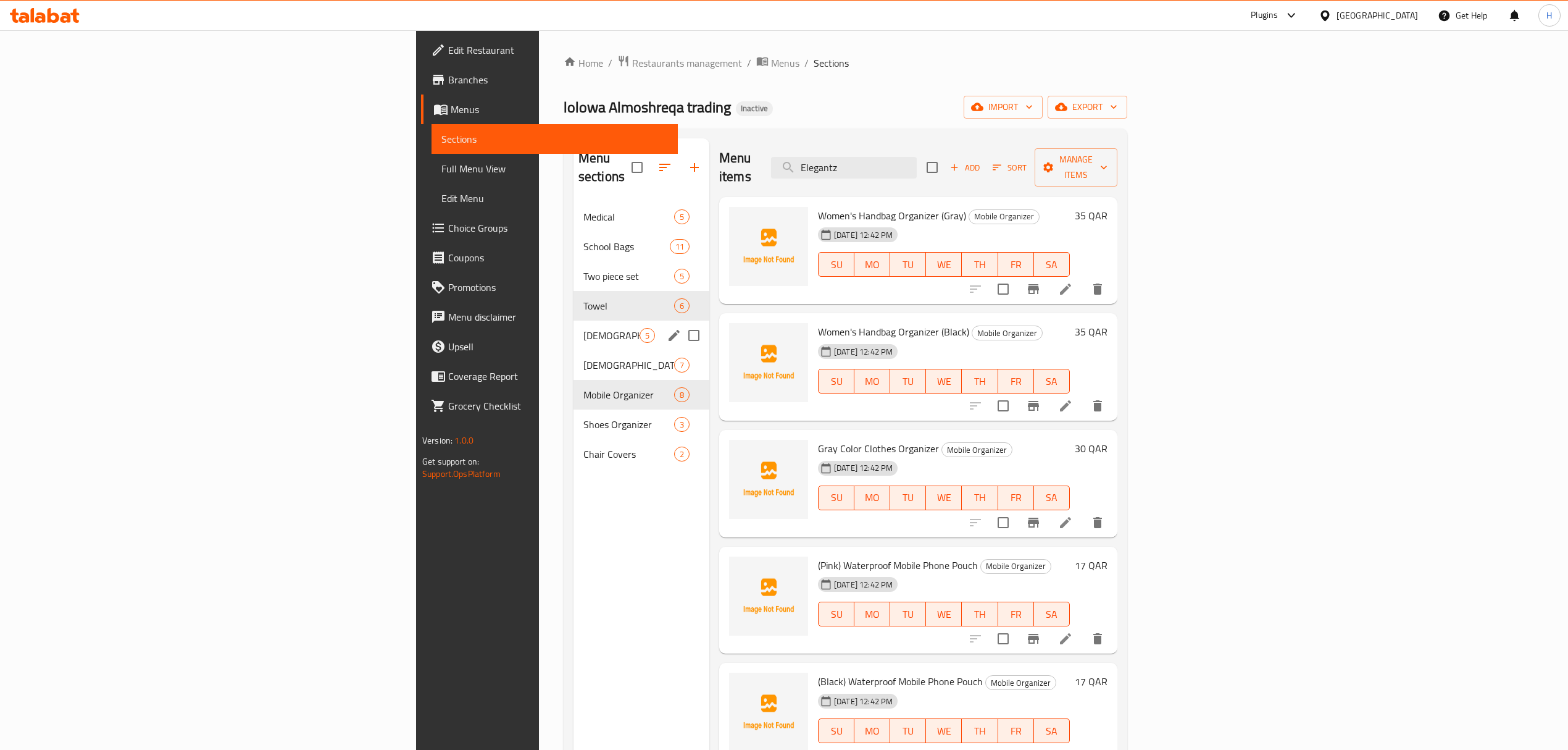
click at [573, 321] on div "[DEMOGRAPHIC_DATA] Cover 5" at bounding box center [641, 336] width 136 height 30
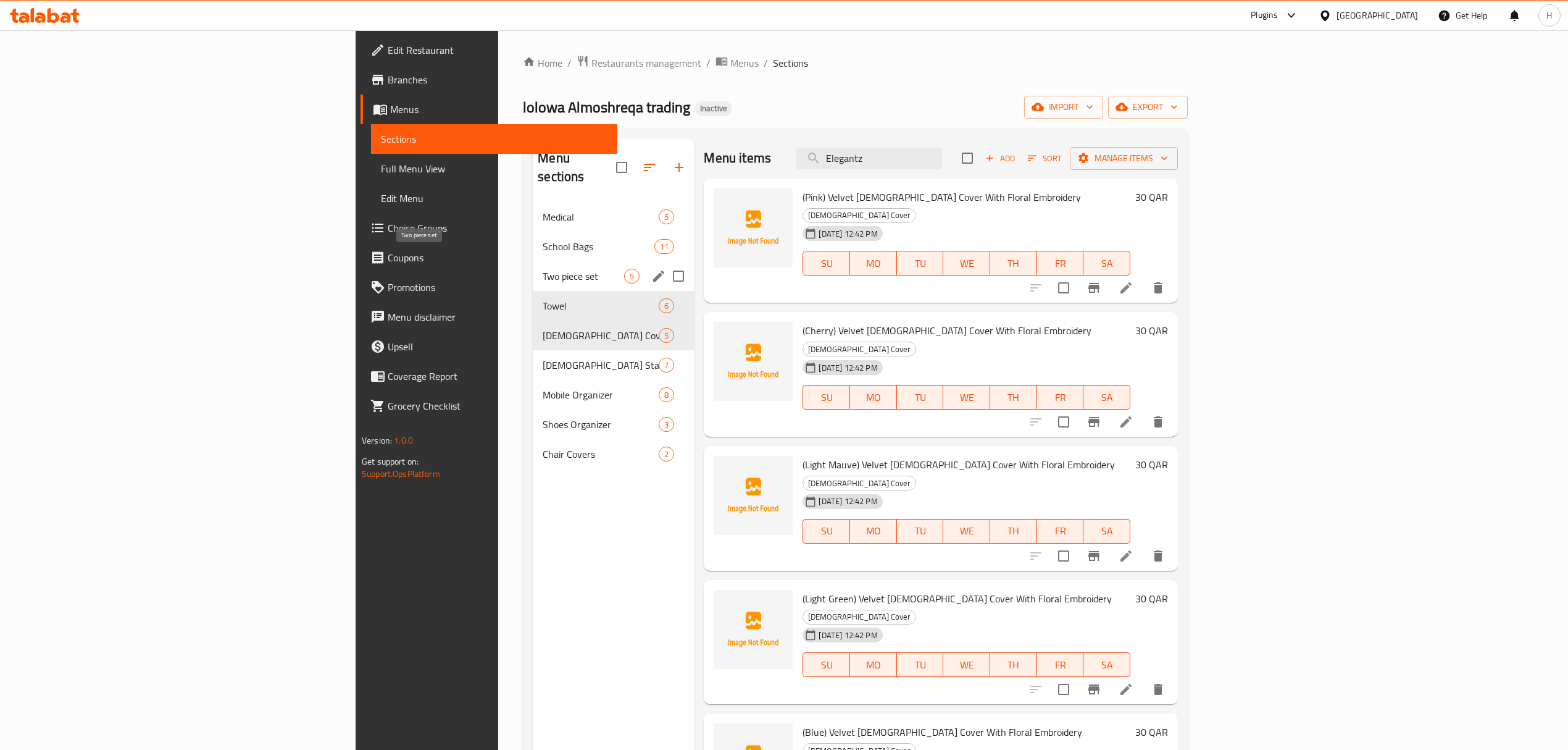
click at [543, 269] on span "Two piece set" at bounding box center [584, 276] width 82 height 15
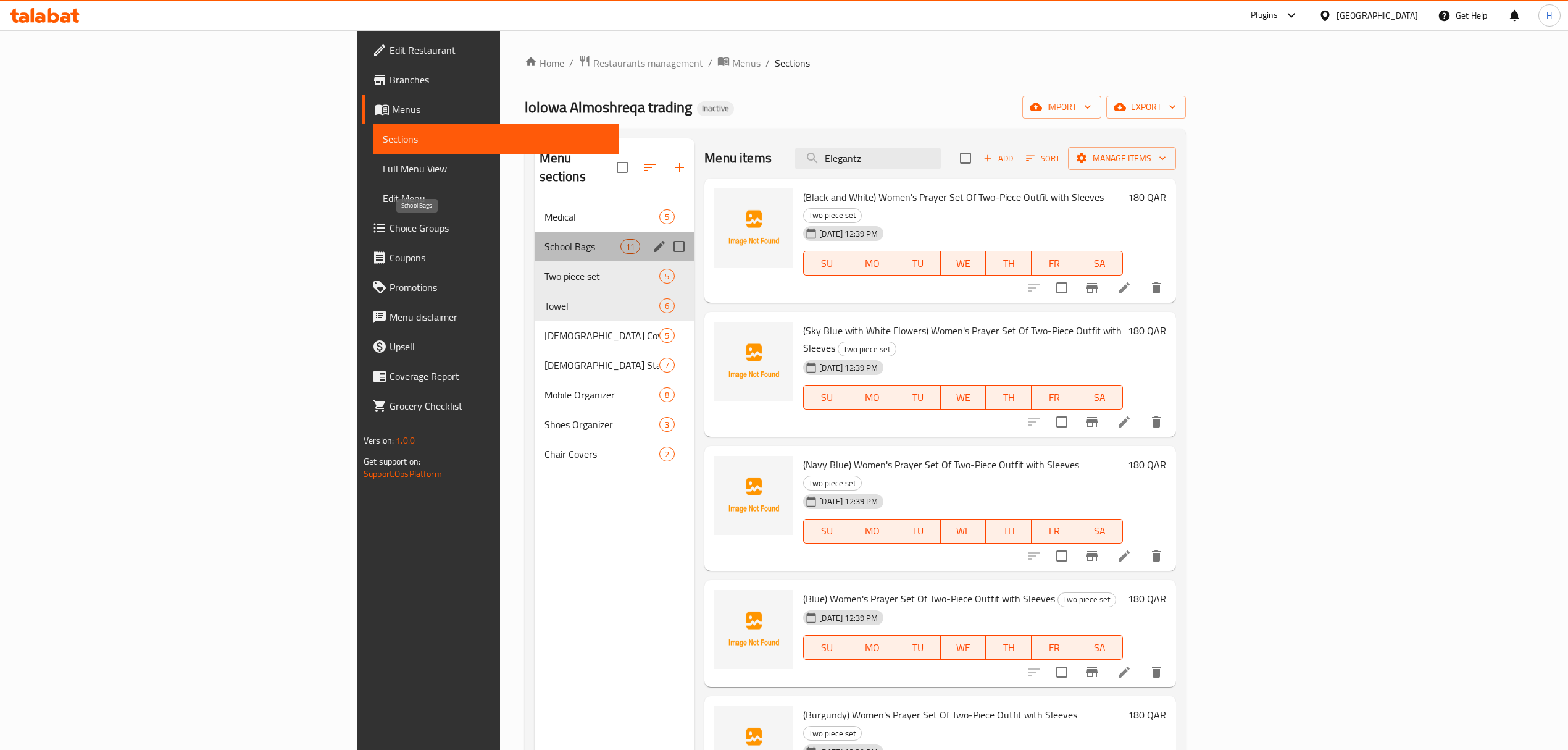
click at [544, 239] on span "School Bags" at bounding box center [582, 246] width 76 height 15
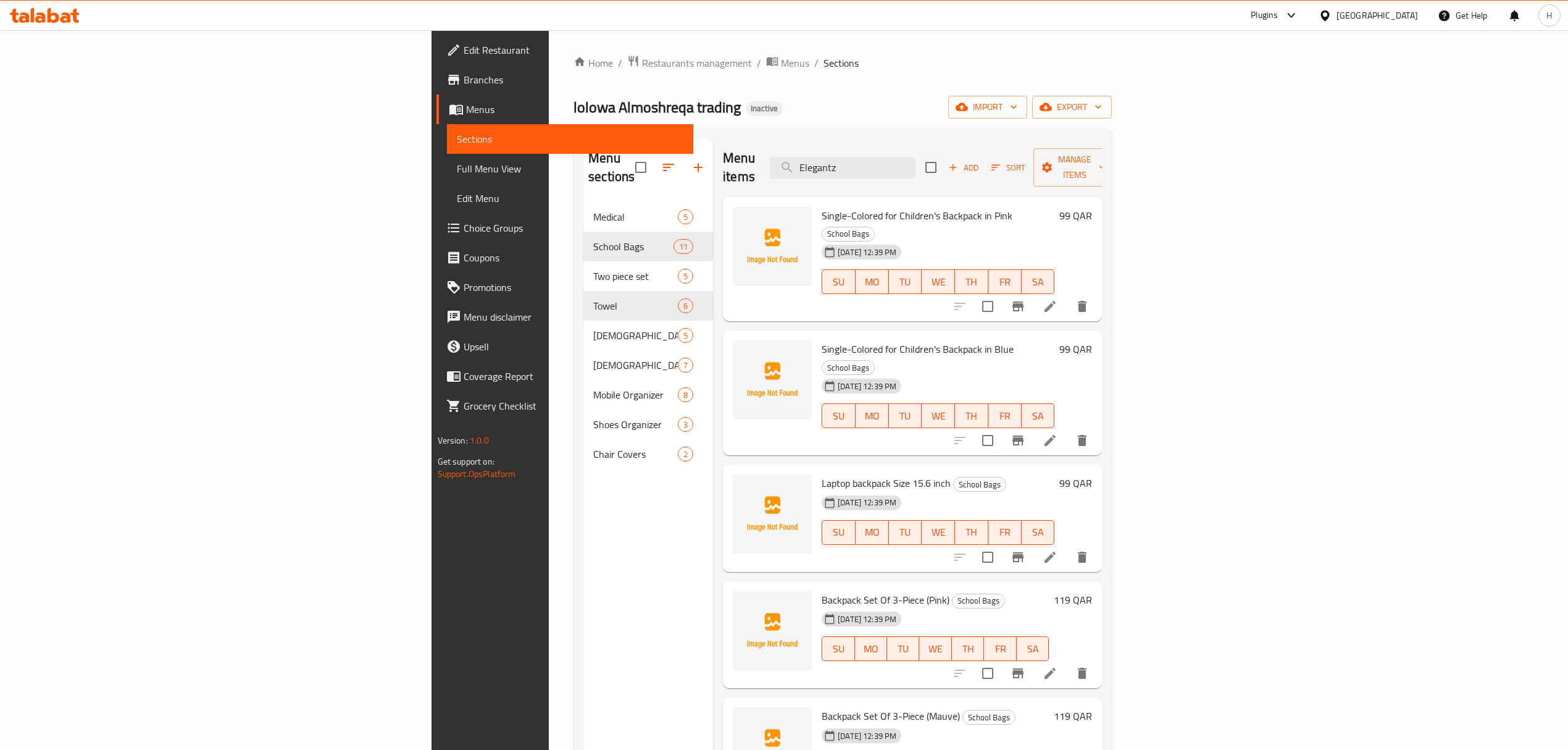
click at [1031, 146] on div "Menu items Elegantz Add Sort Manage items" at bounding box center [912, 167] width 379 height 58
click at [915, 157] on input "Elegantz" at bounding box center [842, 167] width 146 height 22
paste input "Shoe Storage Bags (5 Pieces) 36× 27CM Kids shoes"
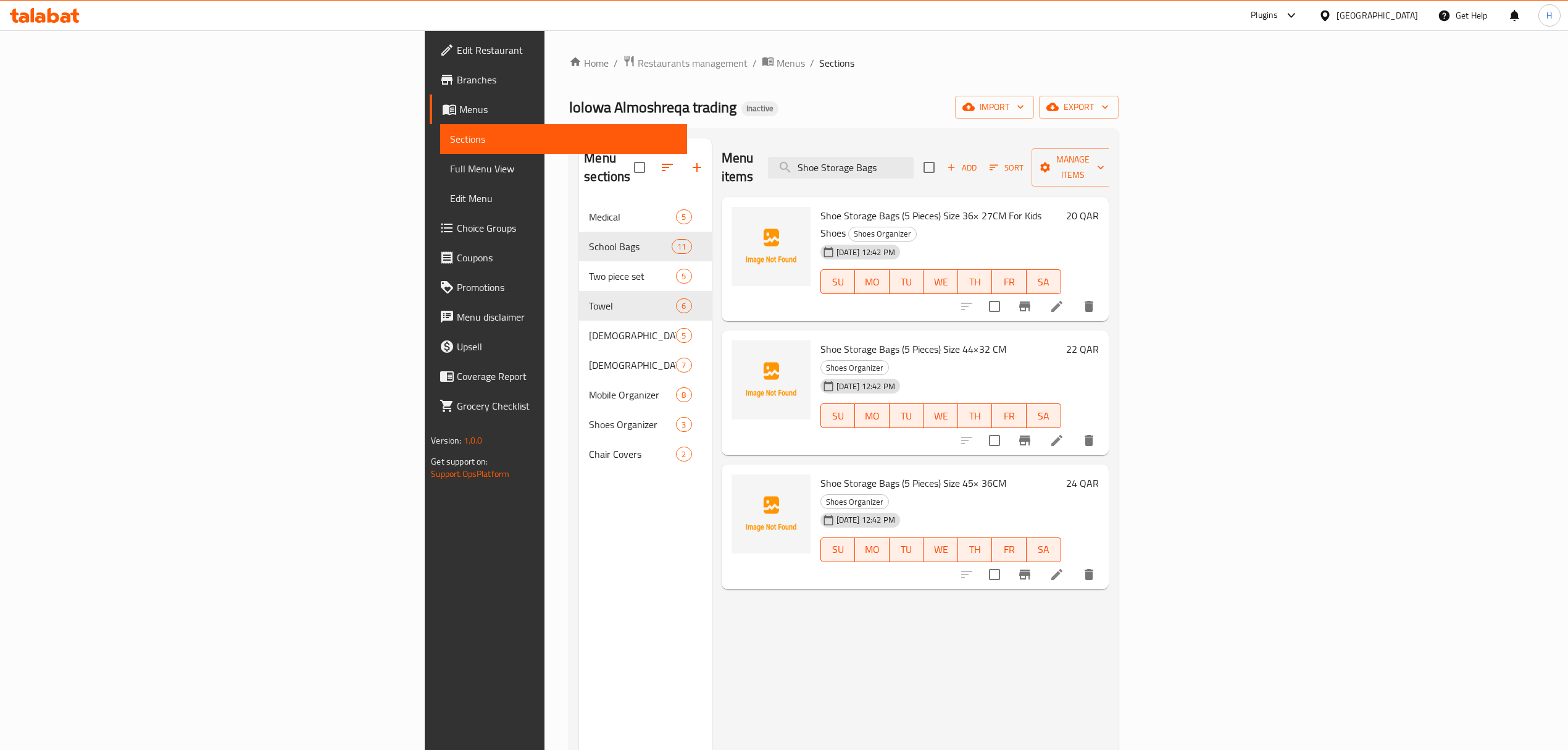
type input "Shoe Storage Bags"
click at [1024, 102] on span "import" at bounding box center [994, 107] width 59 height 15
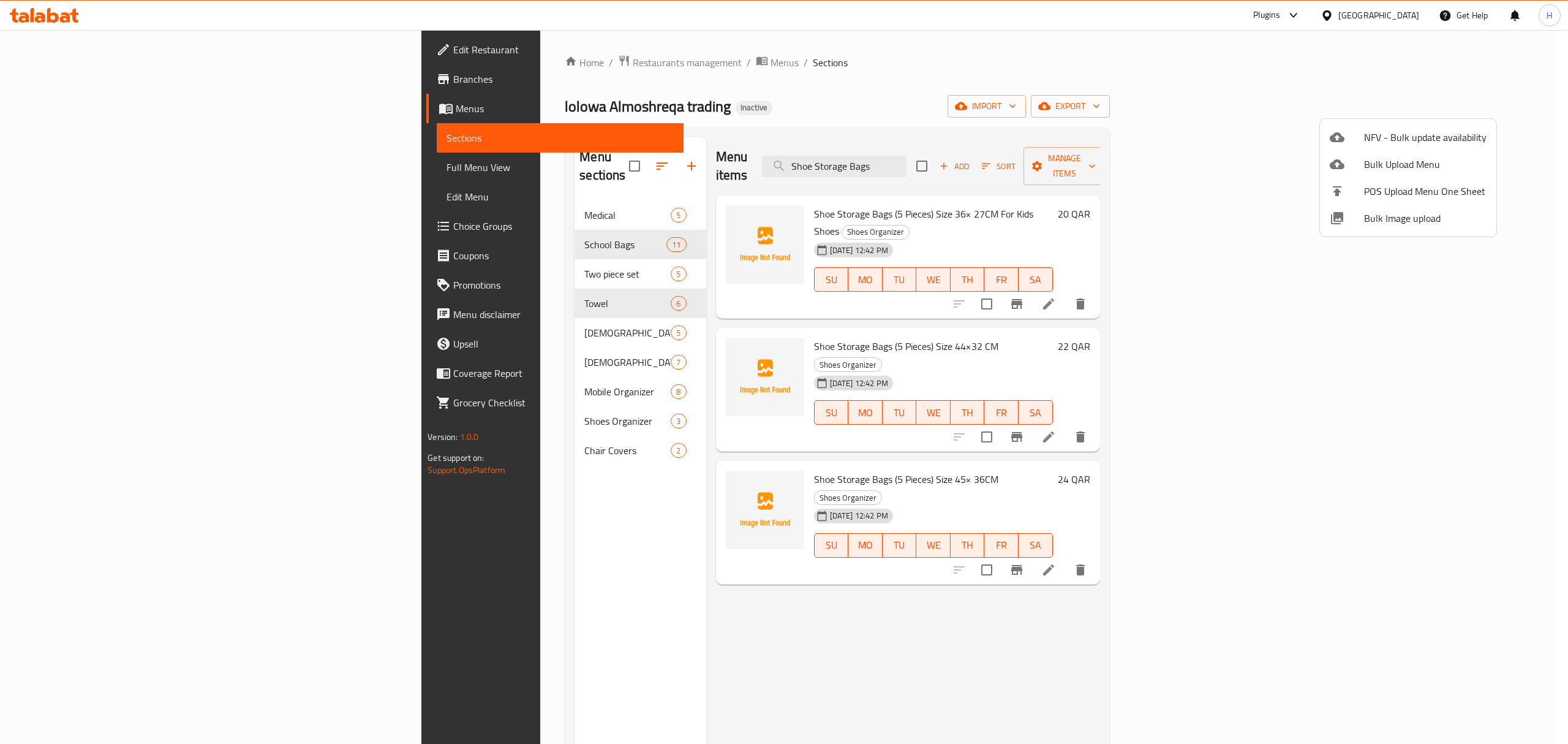
click at [1520, 131] on div at bounding box center [784, 372] width 1568 height 744
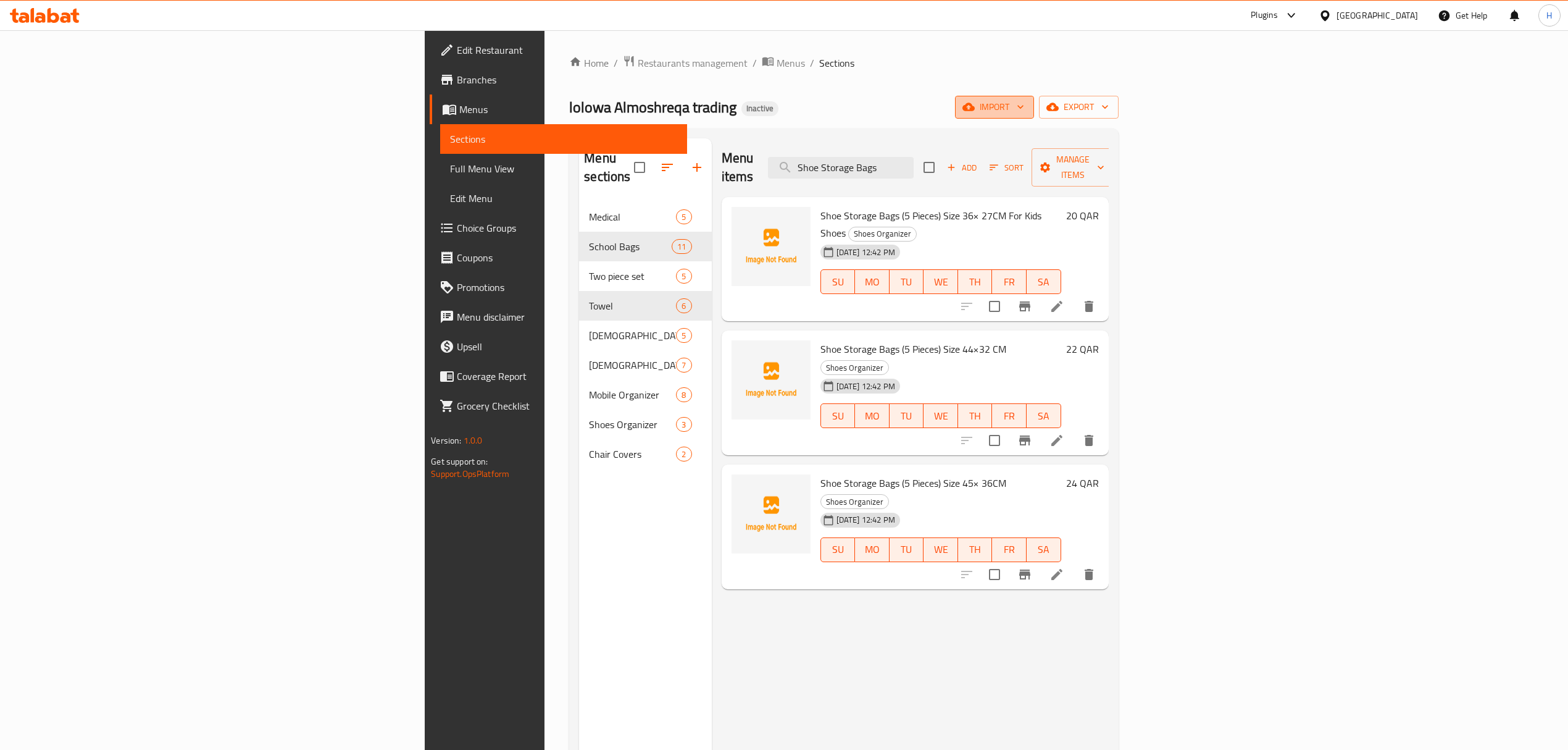
click at [1024, 111] on span "import" at bounding box center [994, 107] width 59 height 15
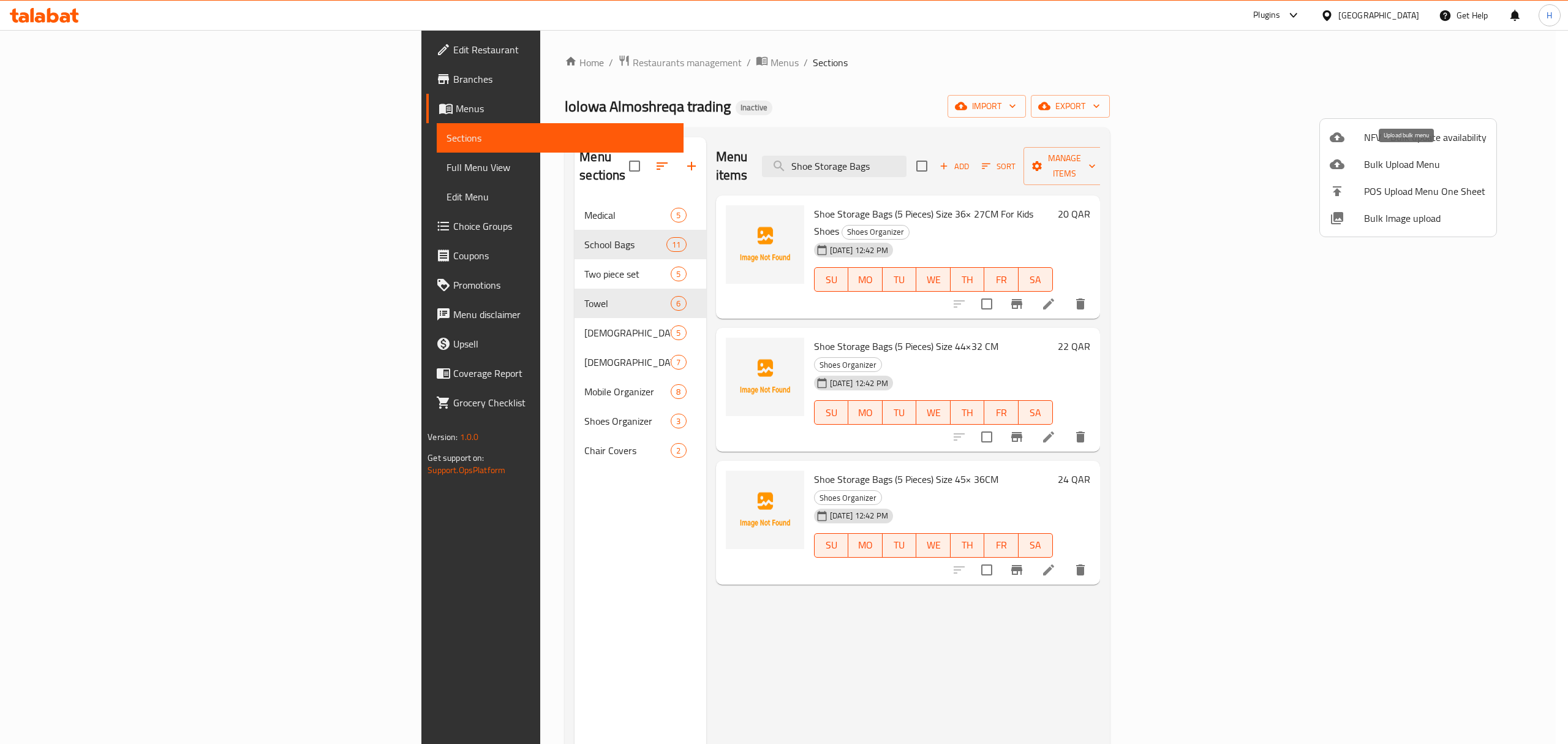
click at [1421, 168] on span "Bulk Upload Menu" at bounding box center [1426, 164] width 123 height 15
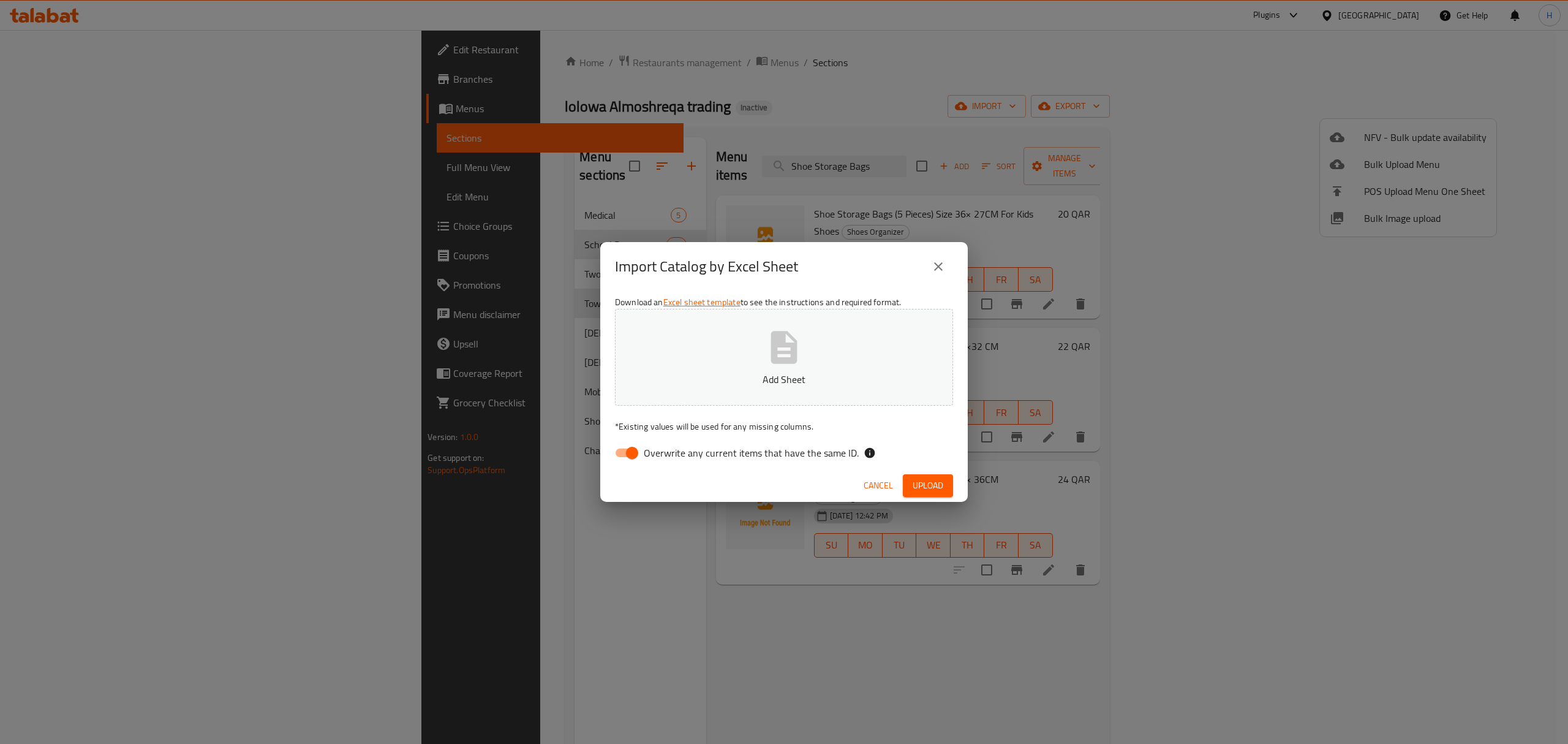
click at [637, 451] on input "Overwrite any current items that have the same ID." at bounding box center [632, 452] width 70 height 23
checkbox input "false"
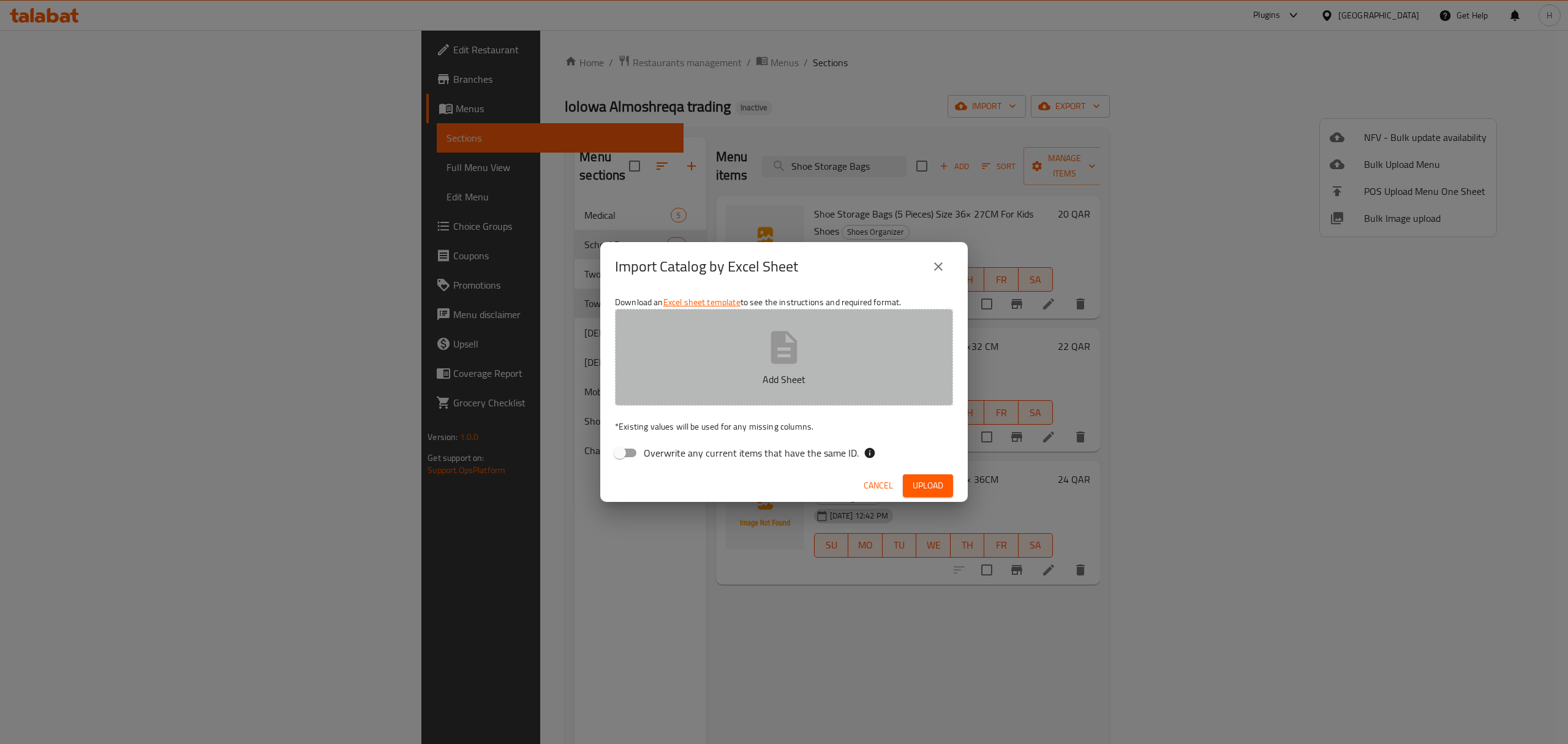
click at [757, 358] on button "Add Sheet" at bounding box center [784, 357] width 338 height 97
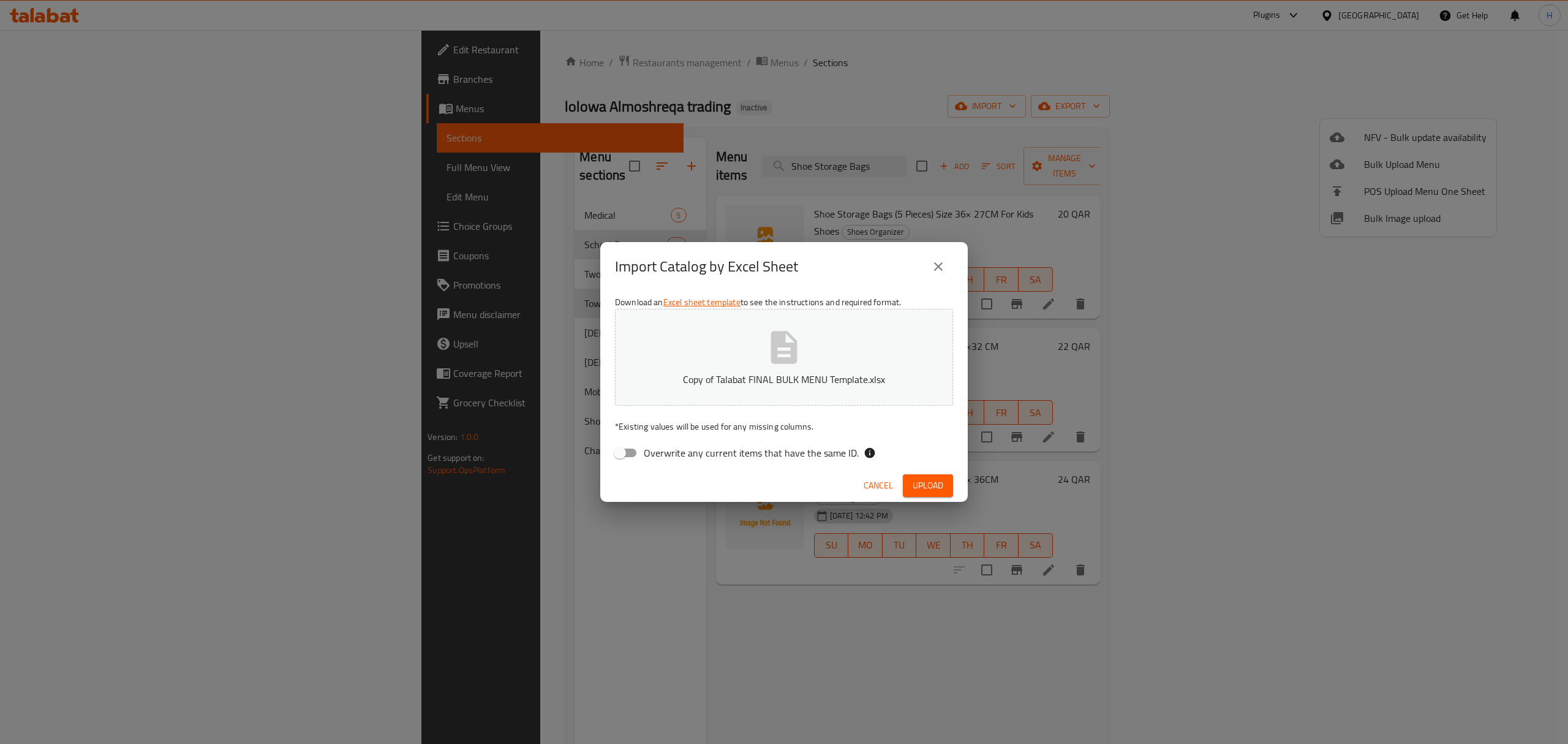
click at [936, 499] on div "Cancel Upload" at bounding box center [784, 485] width 368 height 33
click at [939, 491] on span "Upload" at bounding box center [928, 486] width 31 height 15
click at [931, 489] on span "Upload" at bounding box center [928, 486] width 31 height 15
click at [925, 482] on span "Upload" at bounding box center [928, 486] width 31 height 15
click at [881, 479] on span "Cancel" at bounding box center [879, 486] width 29 height 15
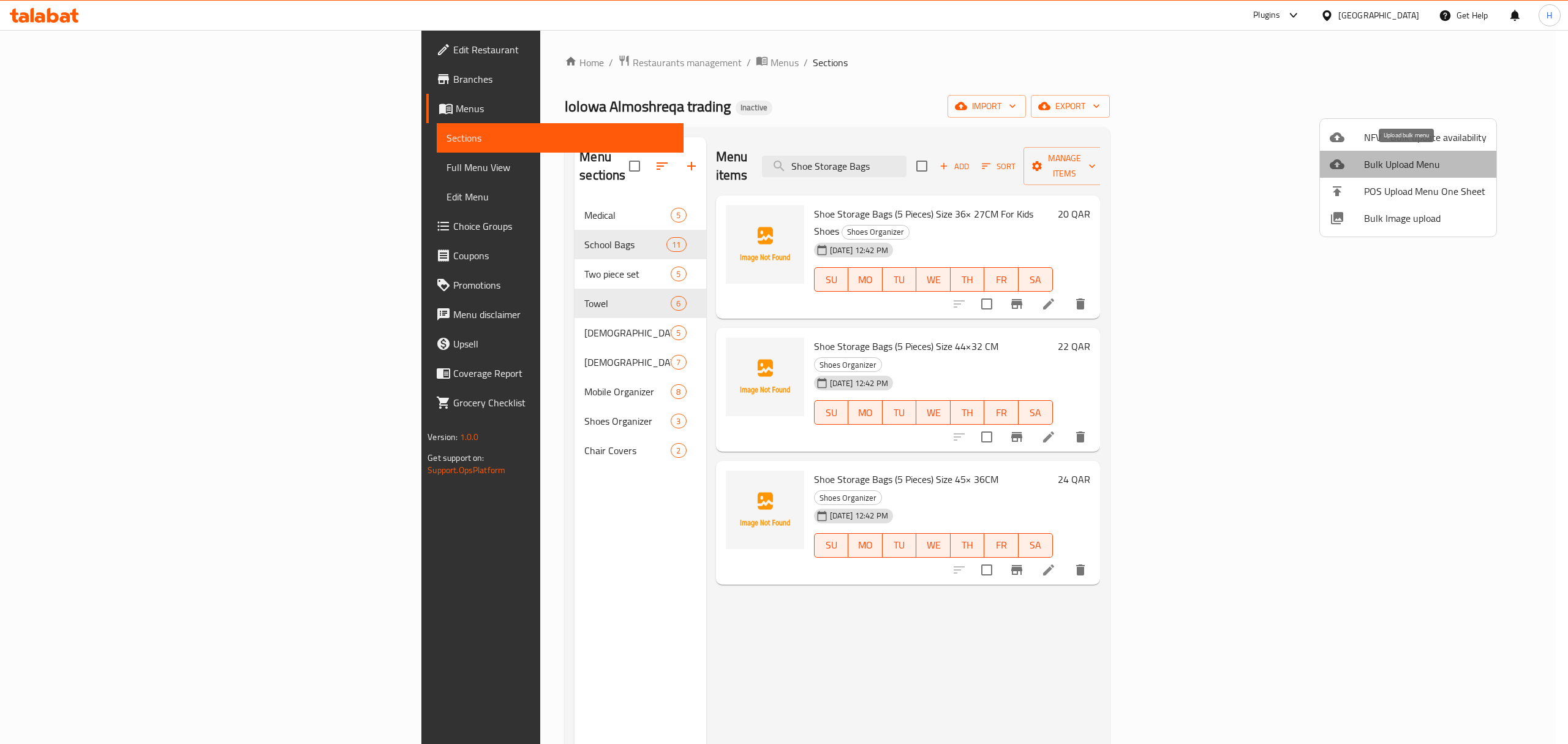
click at [1412, 161] on span "Bulk Upload Menu" at bounding box center [1426, 164] width 123 height 15
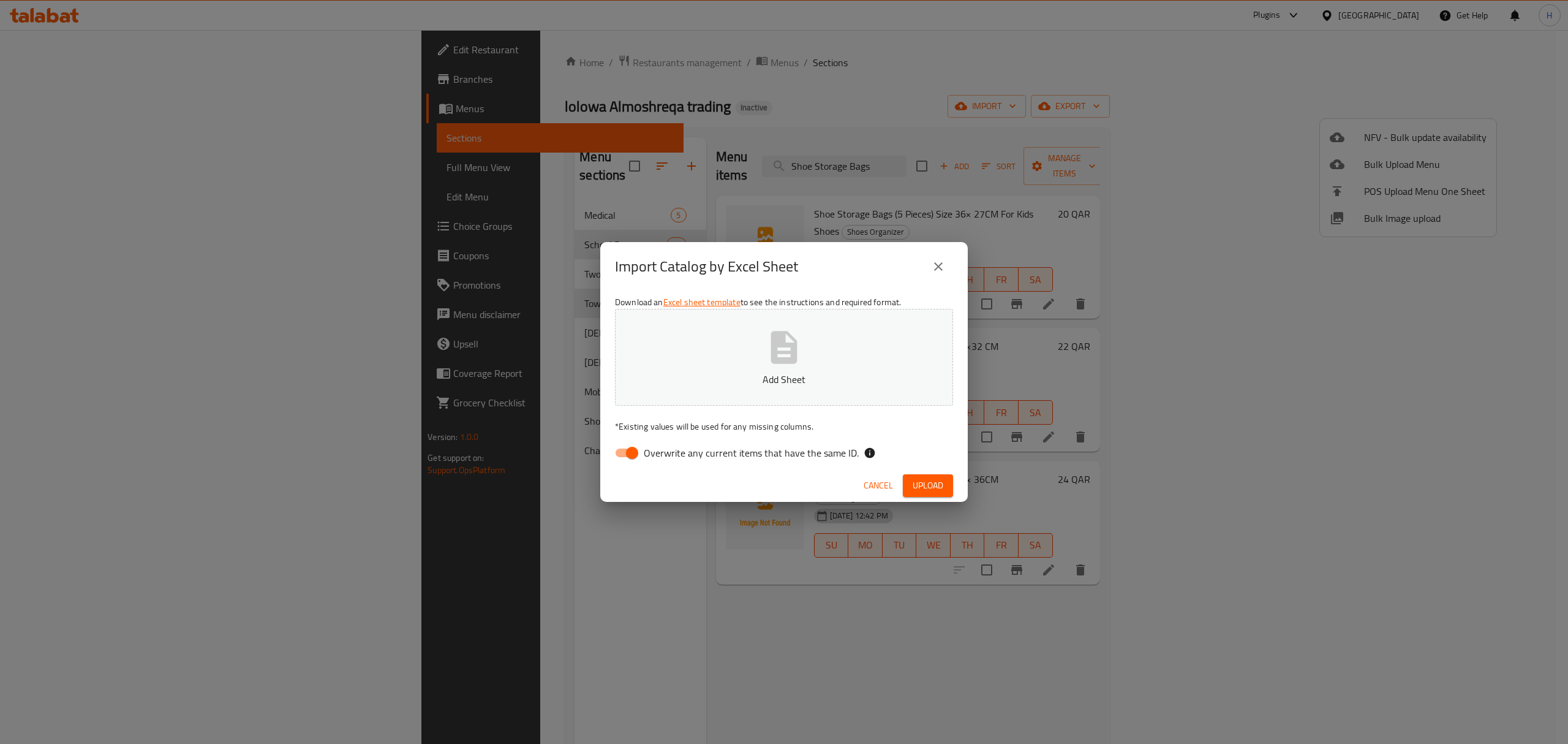
click at [628, 451] on input "Overwrite any current items that have the same ID." at bounding box center [632, 452] width 70 height 23
checkbox input "false"
click at [767, 366] on icon "button" at bounding box center [784, 348] width 39 height 39
click at [935, 490] on span "Upload" at bounding box center [928, 486] width 31 height 15
click at [929, 486] on span "Upload" at bounding box center [928, 486] width 31 height 15
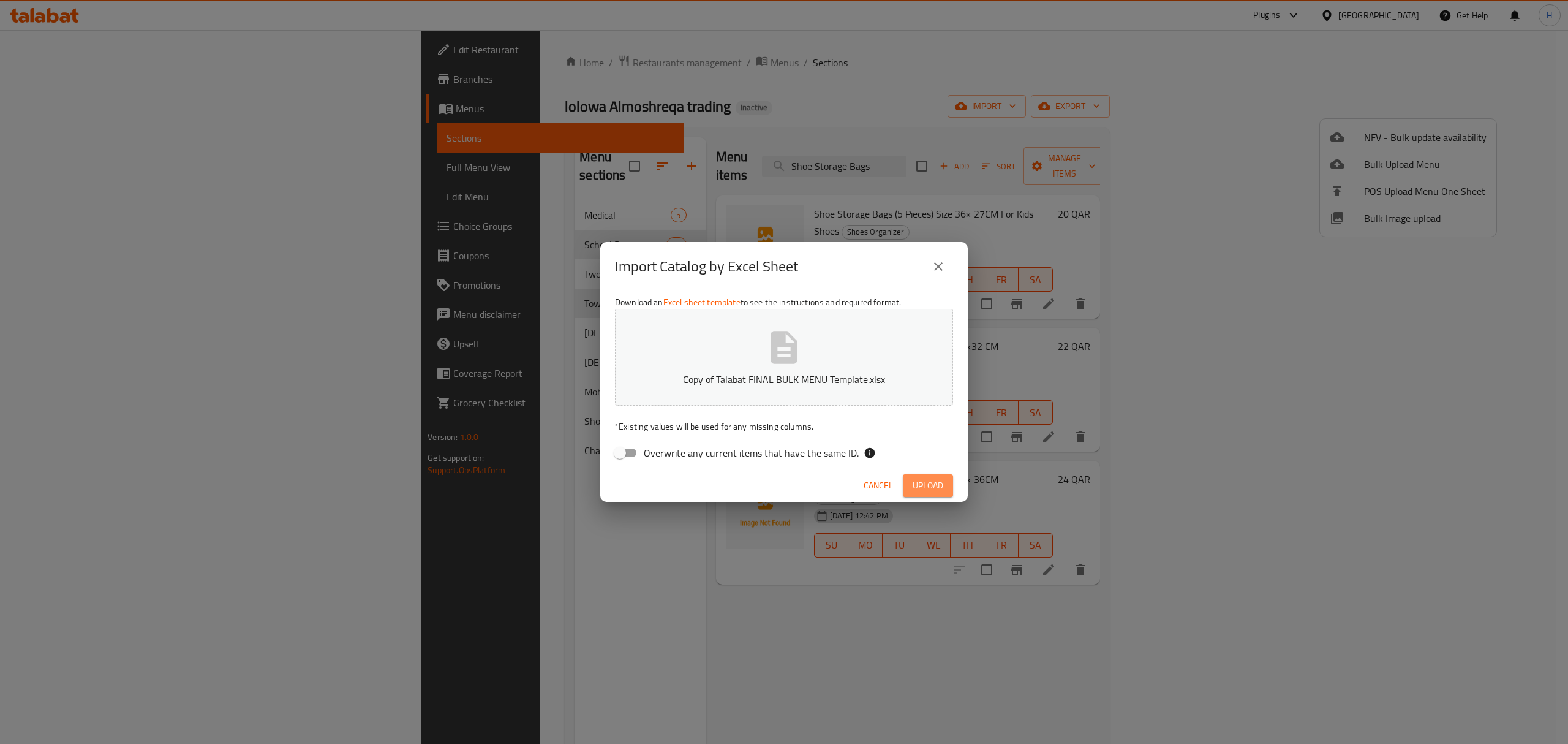
click at [920, 495] on button "Upload" at bounding box center [928, 485] width 50 height 22
click at [934, 483] on span "Upload" at bounding box center [928, 486] width 31 height 15
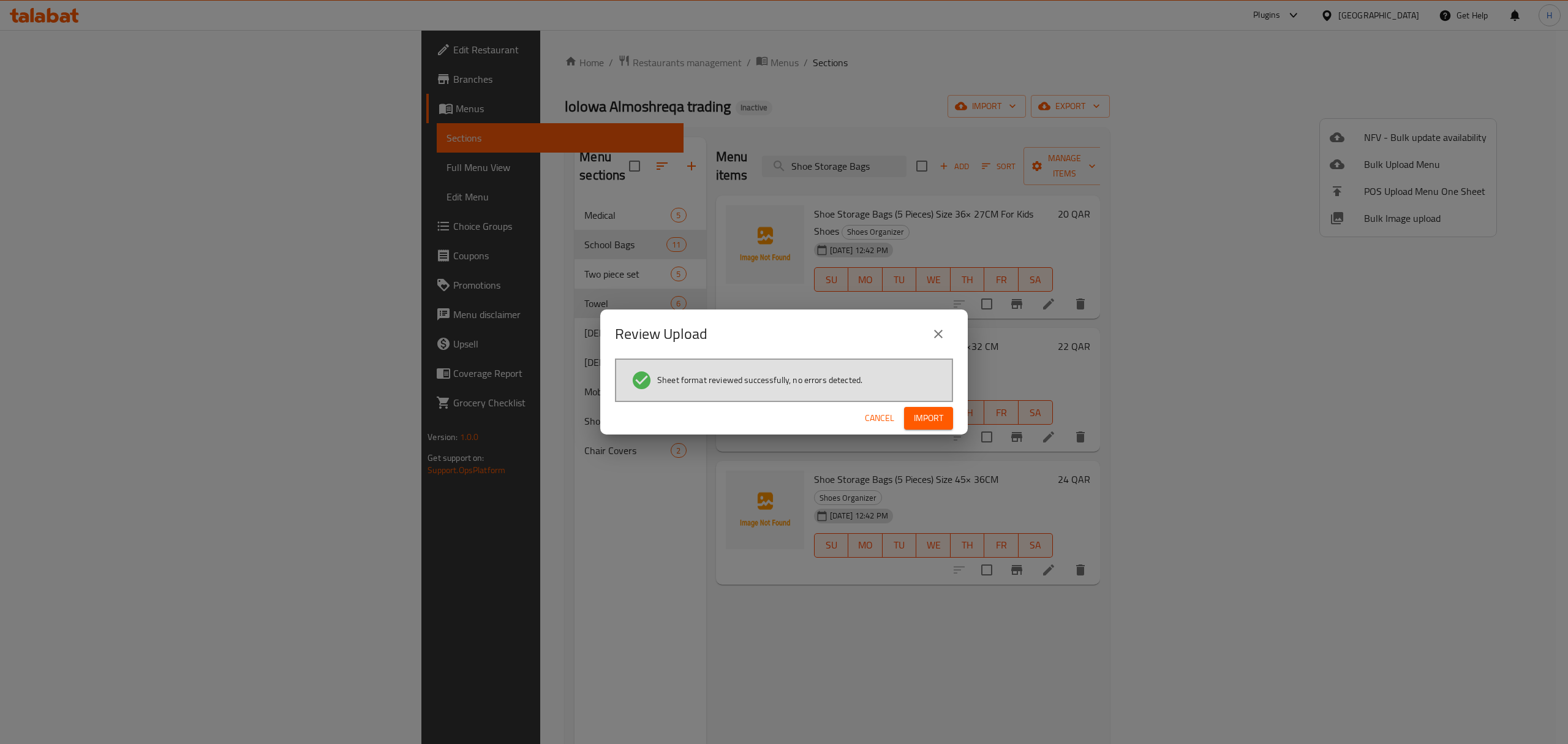
click at [936, 408] on button "Import" at bounding box center [929, 418] width 49 height 22
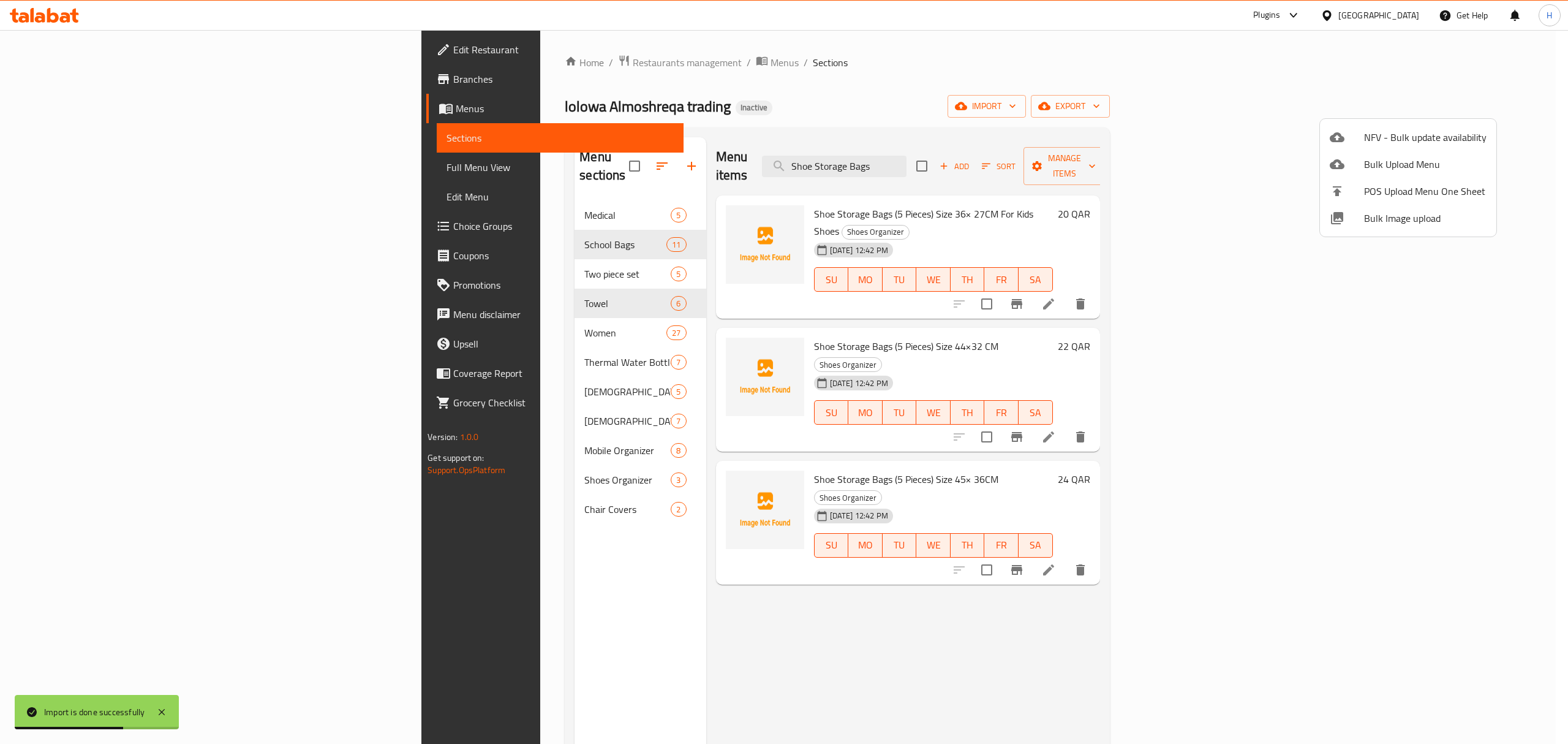
drag, startPoint x: 88, startPoint y: 99, endPoint x: 105, endPoint y: 109, distance: 19.7
click at [105, 109] on div at bounding box center [784, 372] width 1568 height 744
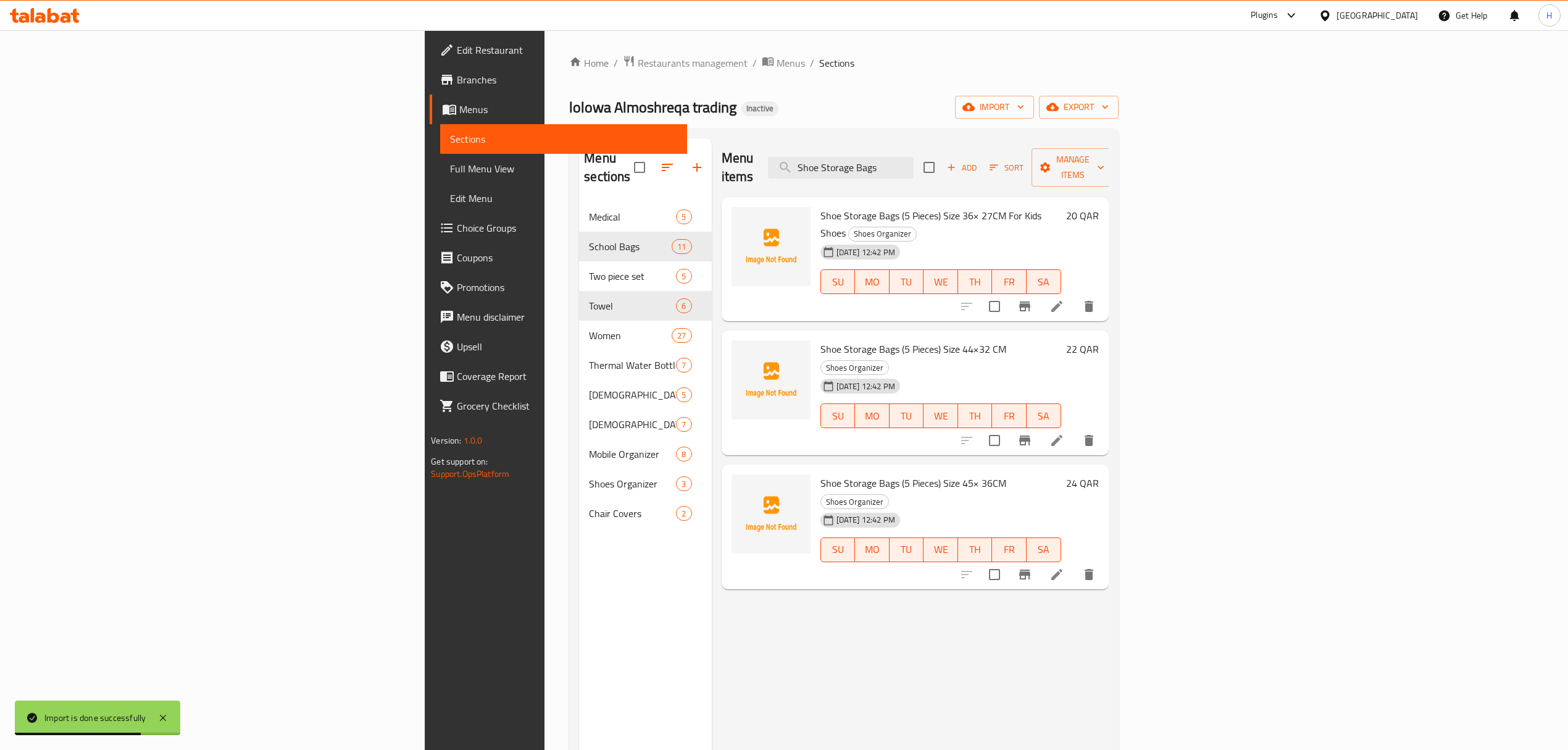
click at [459, 115] on span "Menus" at bounding box center [567, 109] width 217 height 15
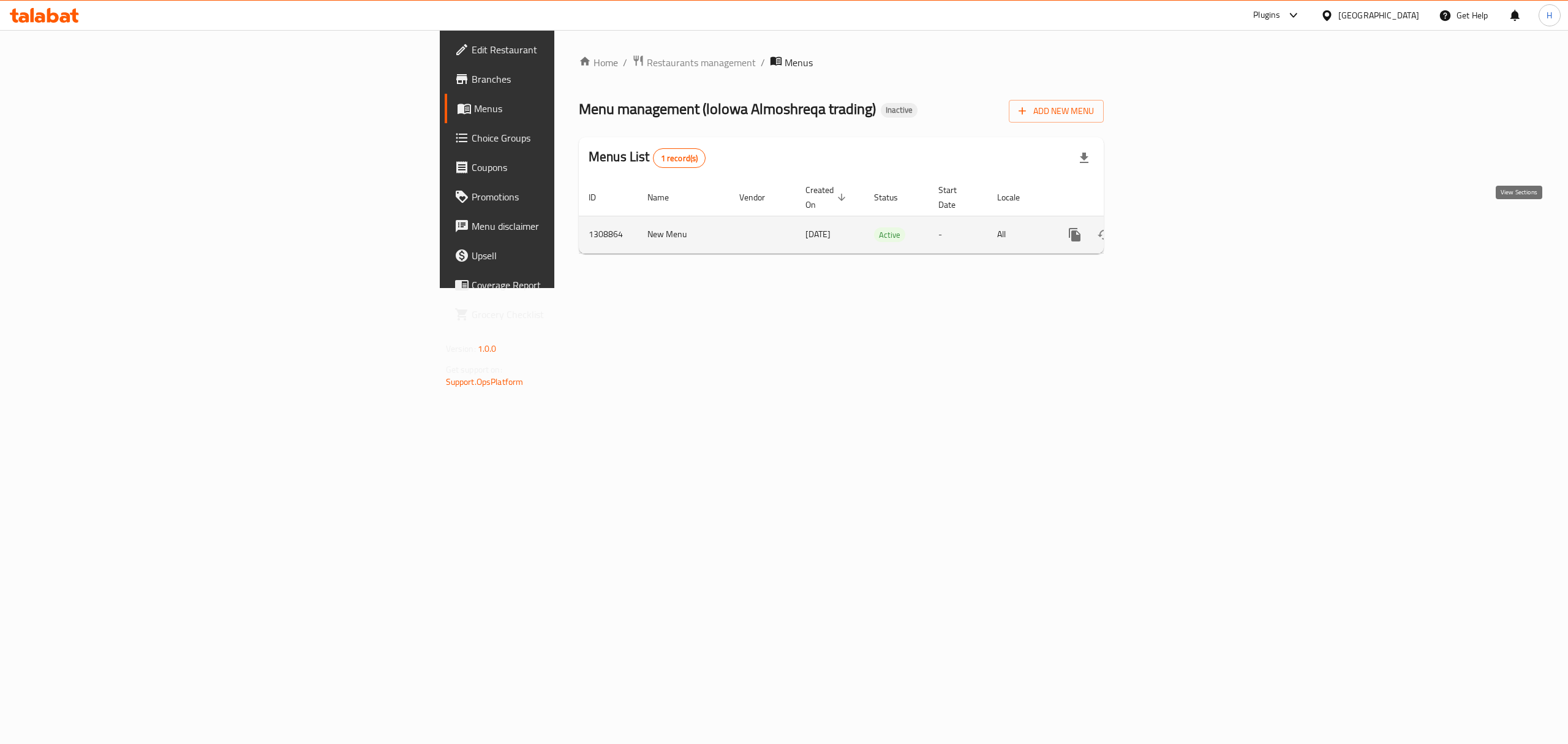
click at [1178, 230] on link "enhanced table" at bounding box center [1163, 235] width 29 height 29
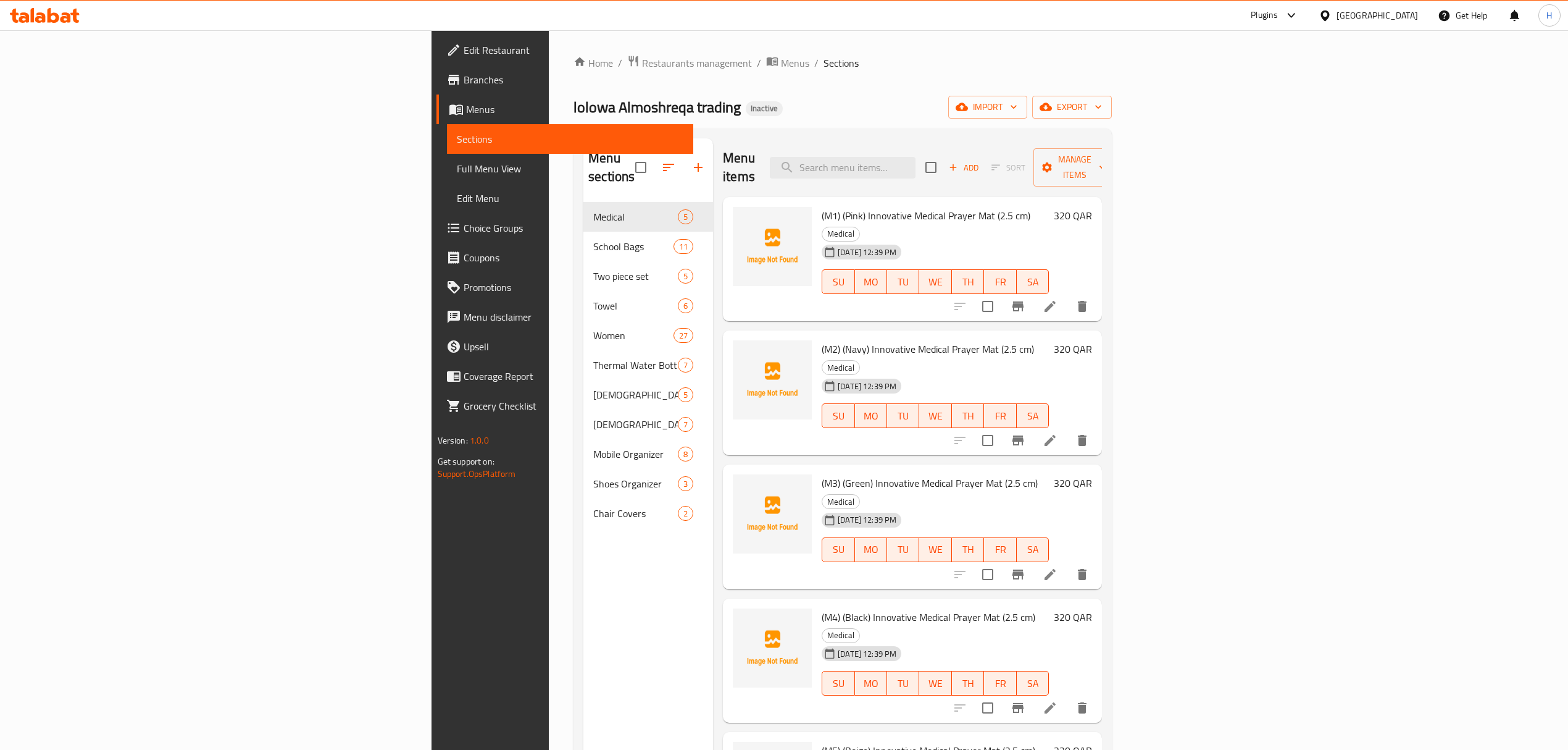
click at [447, 179] on link "Full Menu View" at bounding box center [570, 169] width 246 height 30
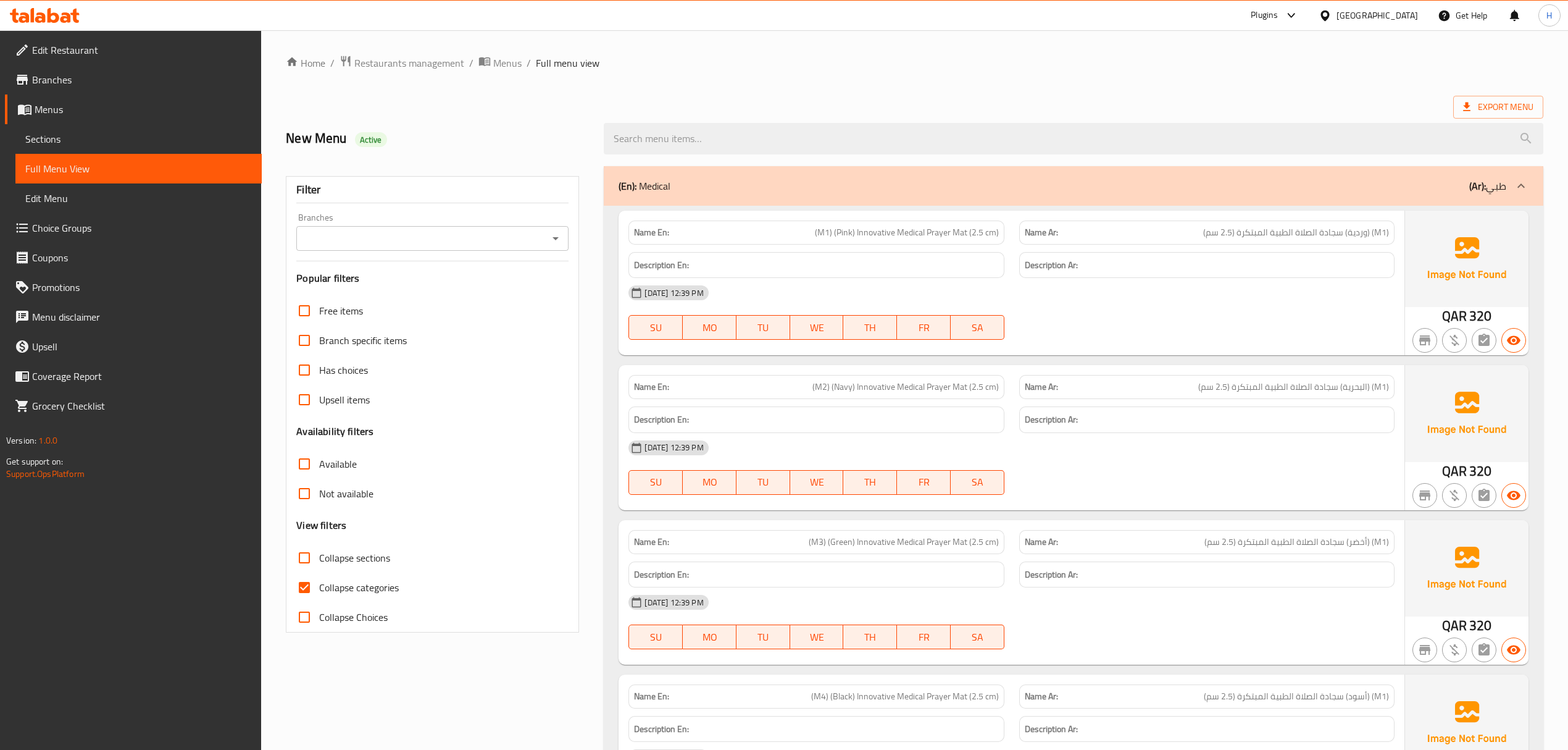
click at [310, 562] on input "Collapse sections" at bounding box center [304, 558] width 30 height 30
checkbox input "true"
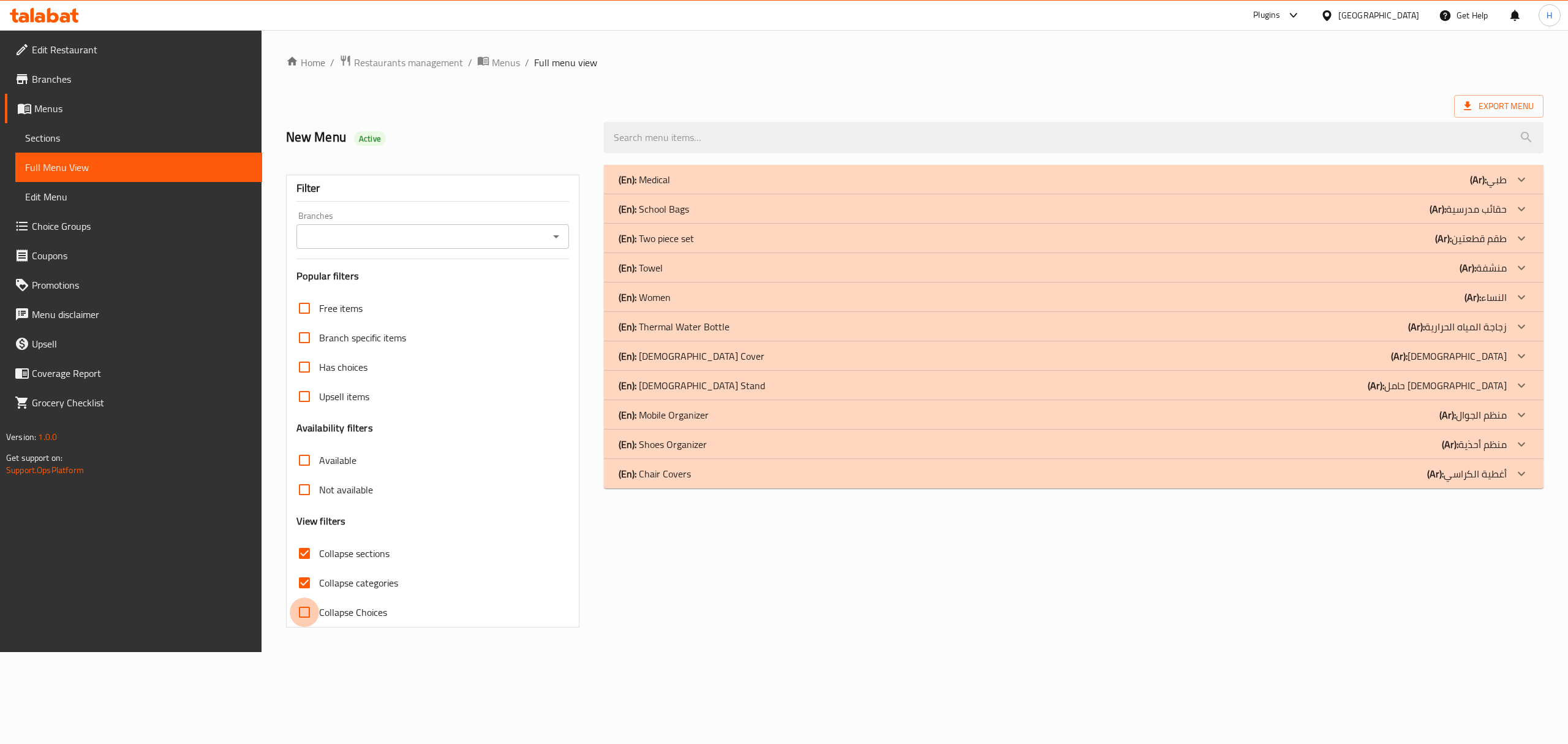
click at [303, 614] on input "Collapse Choices" at bounding box center [304, 612] width 29 height 29
checkbox input "true"
click at [743, 324] on div "(En): Thermal Water Bottle (Ar): زجاجة المياه الحرارية" at bounding box center [1063, 326] width 888 height 15
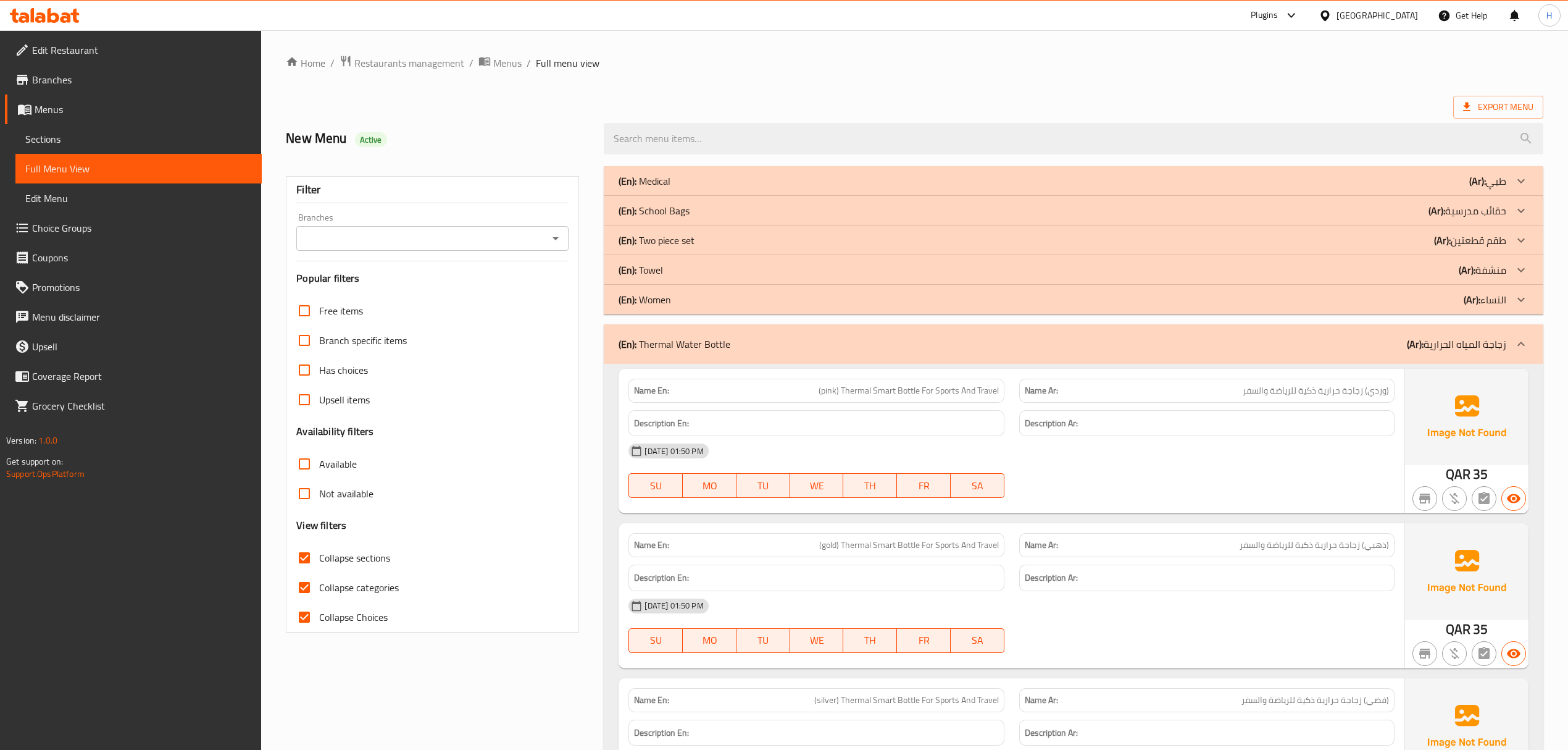
click at [745, 307] on div "(En): Women (Ar): النساء" at bounding box center [1062, 299] width 887 height 15
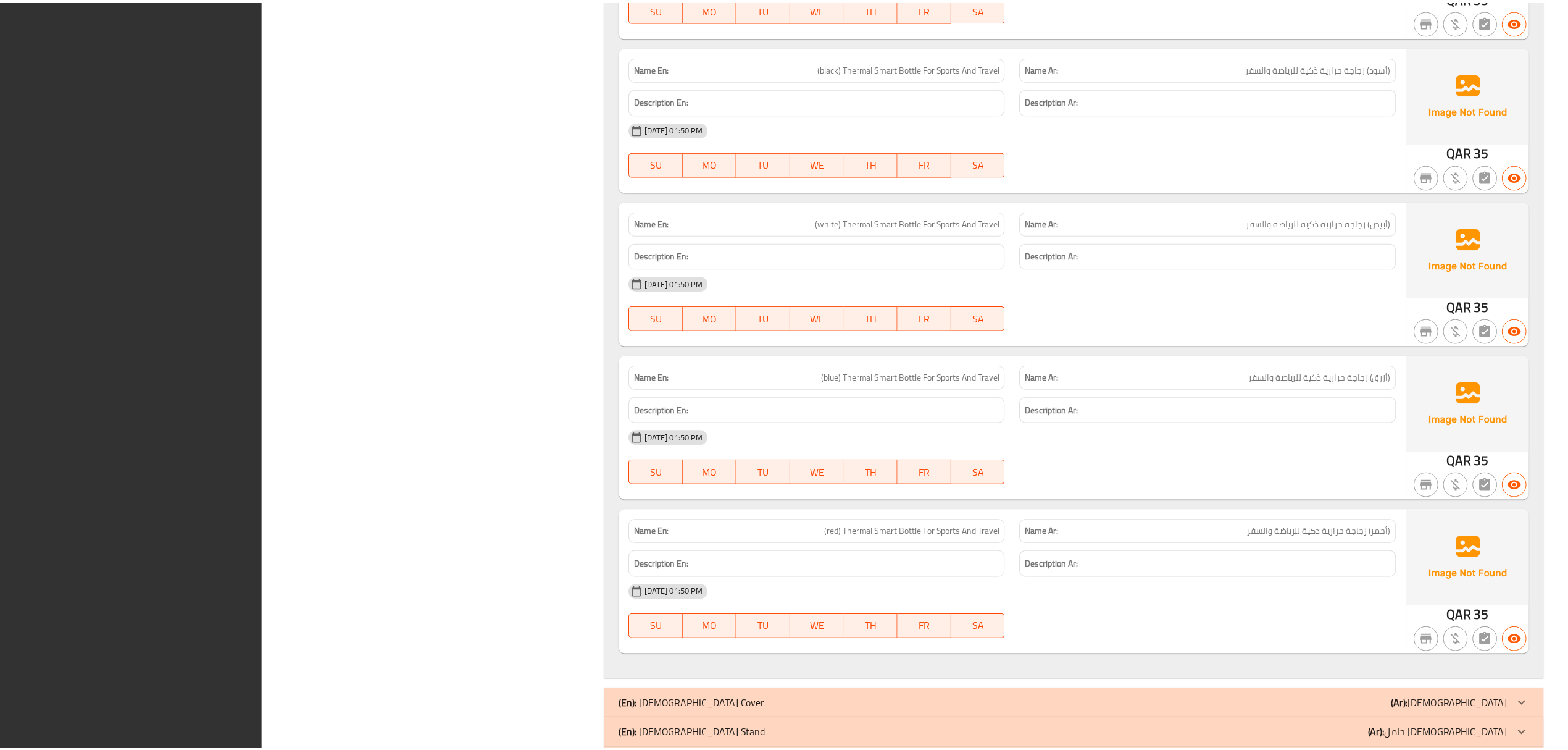
scroll to position [5123, 0]
